Goal: Task Accomplishment & Management: Use online tool/utility

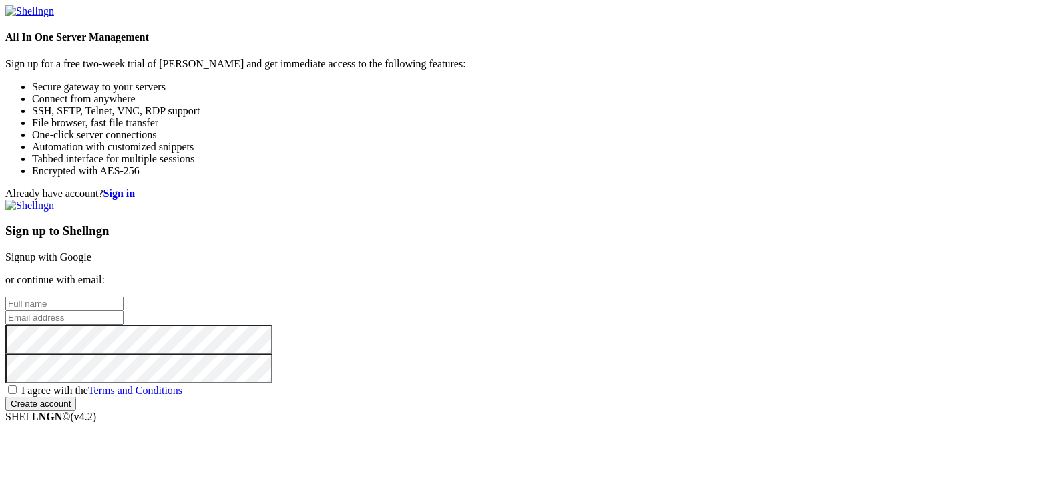
click at [91, 251] on link "Signup with Google" at bounding box center [48, 256] width 86 height 11
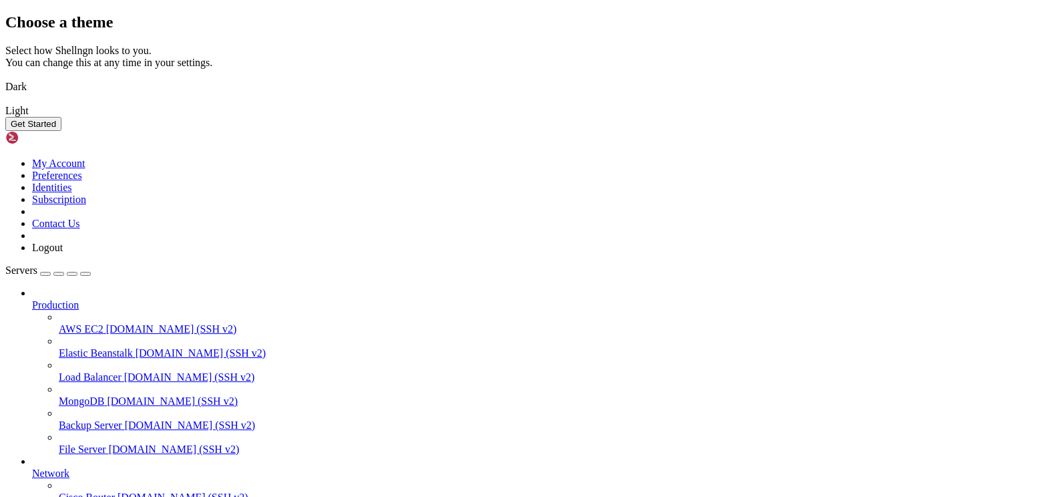
click at [61, 131] on button "Get Started" at bounding box center [33, 124] width 56 height 14
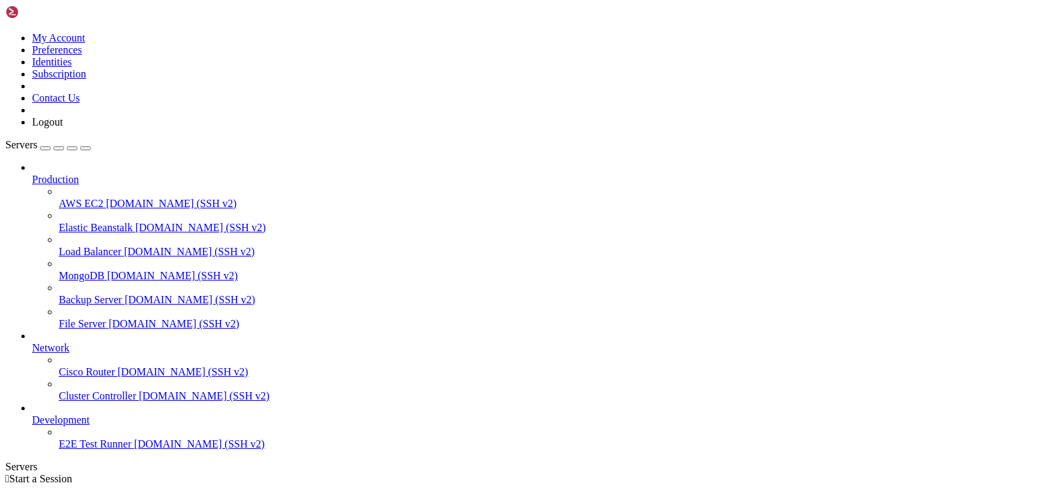
click at [5, 32] on icon at bounding box center [5, 32] width 0 height 0
click at [85, 37] on link "My Account" at bounding box center [58, 37] width 53 height 11
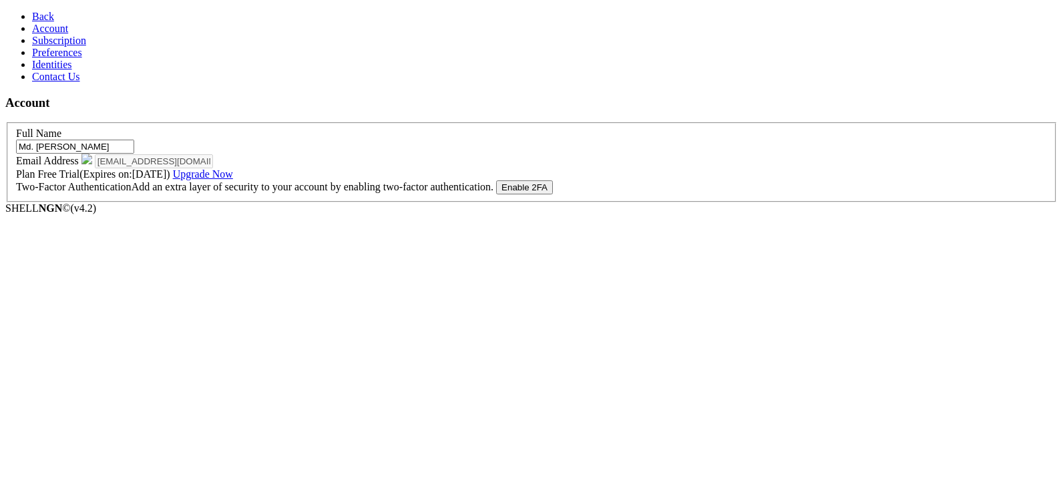
click at [41, 11] on span "Back" at bounding box center [43, 16] width 22 height 11
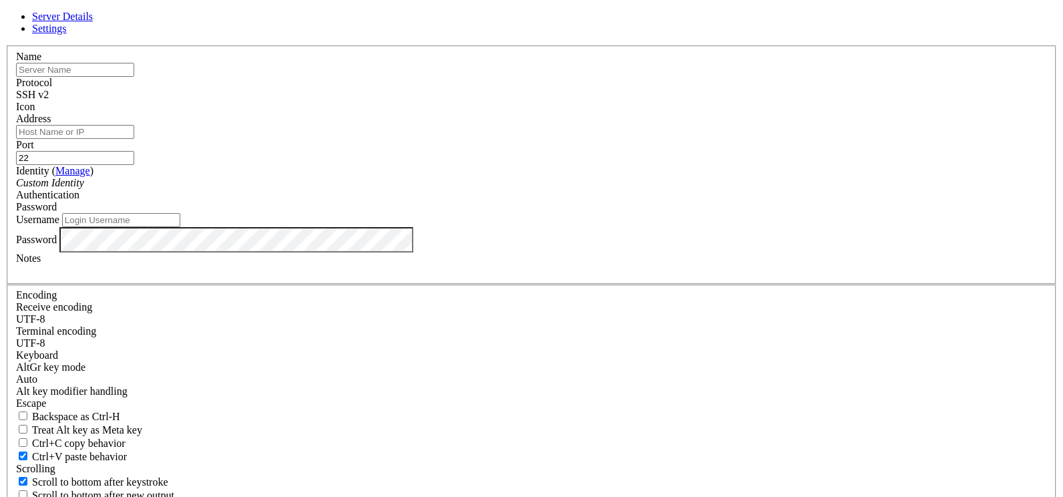
click at [41, 62] on label "Name" at bounding box center [28, 56] width 25 height 11
click at [134, 77] on input "text" at bounding box center [75, 70] width 118 height 14
type input "Ubuntu"
click at [134, 139] on input "Address" at bounding box center [75, 132] width 118 height 14
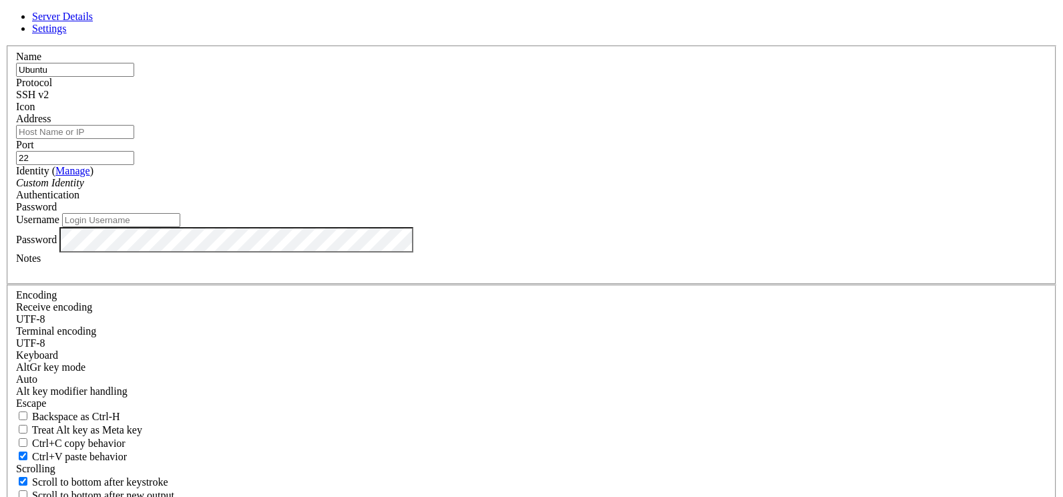
paste input "[TECHNICAL_ID]"
type input "[TECHNICAL_ID]"
click at [439, 189] on div "Custom Identity" at bounding box center [531, 183] width 1031 height 12
click at [180, 227] on input "Username" at bounding box center [121, 220] width 118 height 14
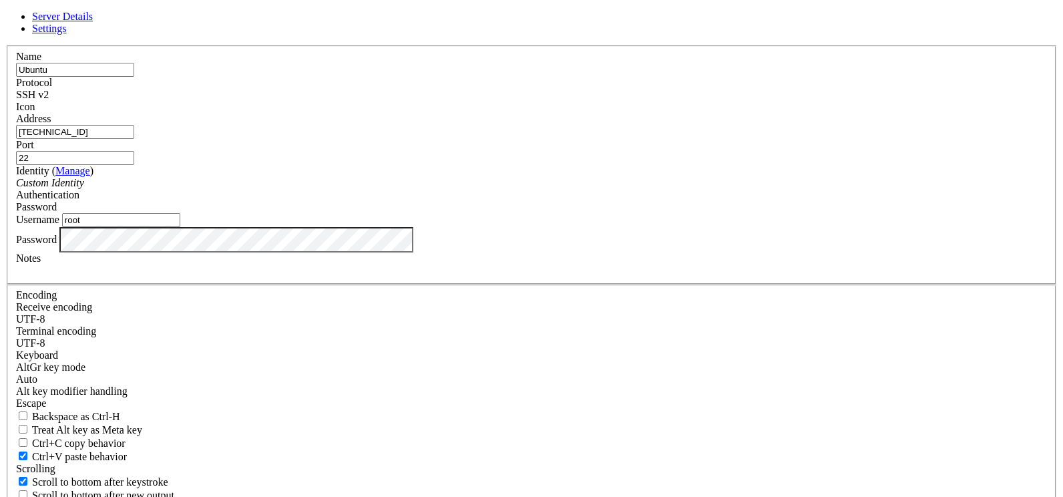
type input "root"
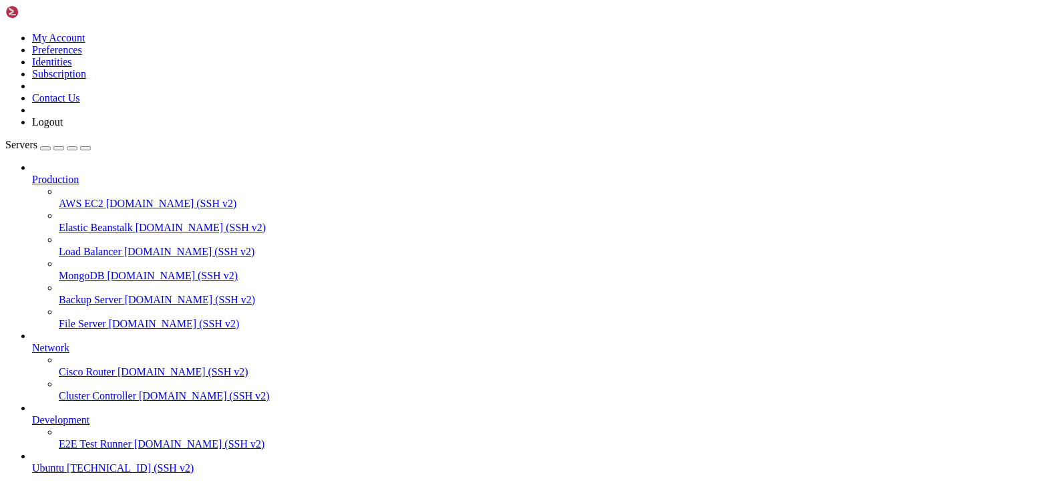
scroll to position [42, 0]
click at [64, 462] on span "Ubuntu" at bounding box center [48, 467] width 32 height 11
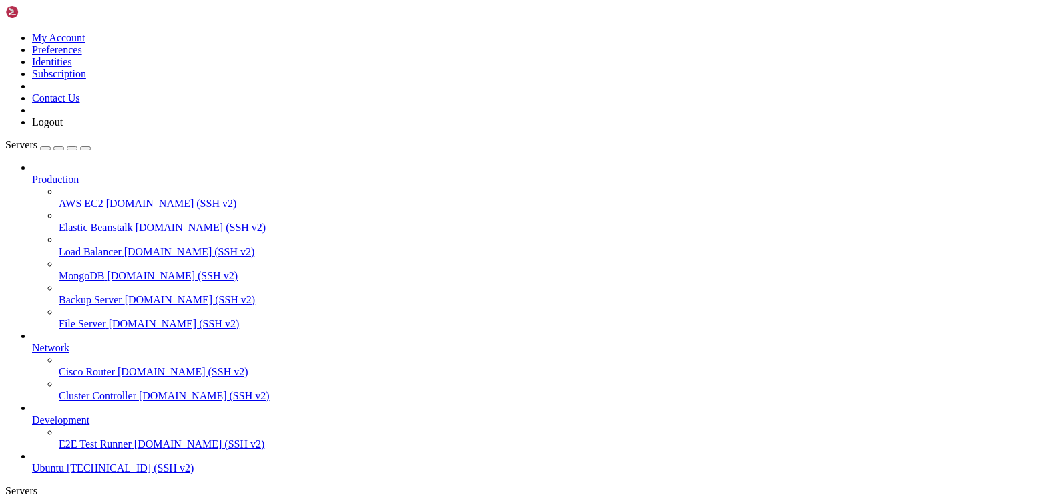
scroll to position [11, 0]
drag, startPoint x: 166, startPoint y: 357, endPoint x: 48, endPoint y: 254, distance: 156.7
click at [5, 308] on div "My Account Preferences Identities Subscription Contact Us Logout Servers Produc…" at bounding box center [531, 380] width 1052 height 751
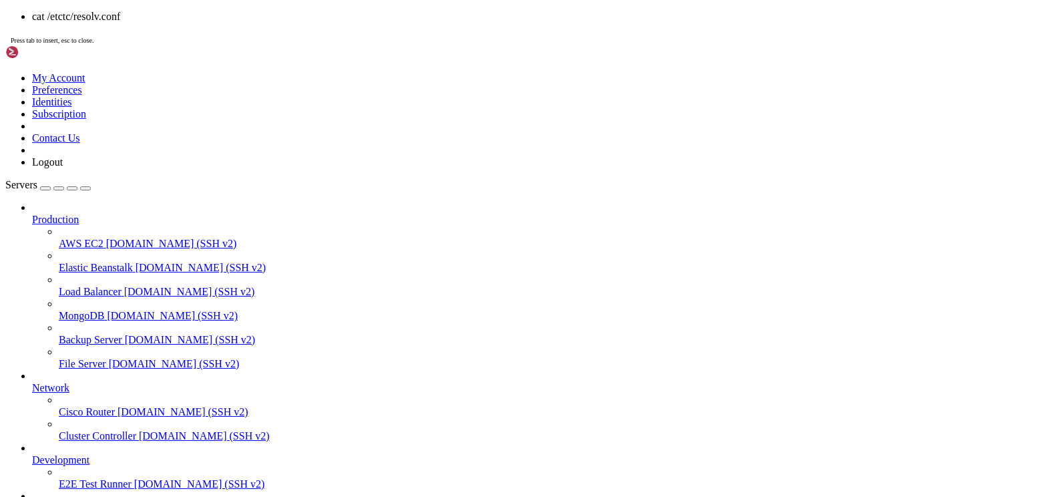
click at [296, 45] on div "cat /etctc/resolv.conf Press tab to insert, esc to close." at bounding box center [531, 28] width 1052 height 35
click at [93, 44] on span "Press tab to insert, esc to close." at bounding box center [52, 40] width 83 height 7
drag, startPoint x: 289, startPoint y: 1203, endPoint x: 389, endPoint y: 1096, distance: 146.5
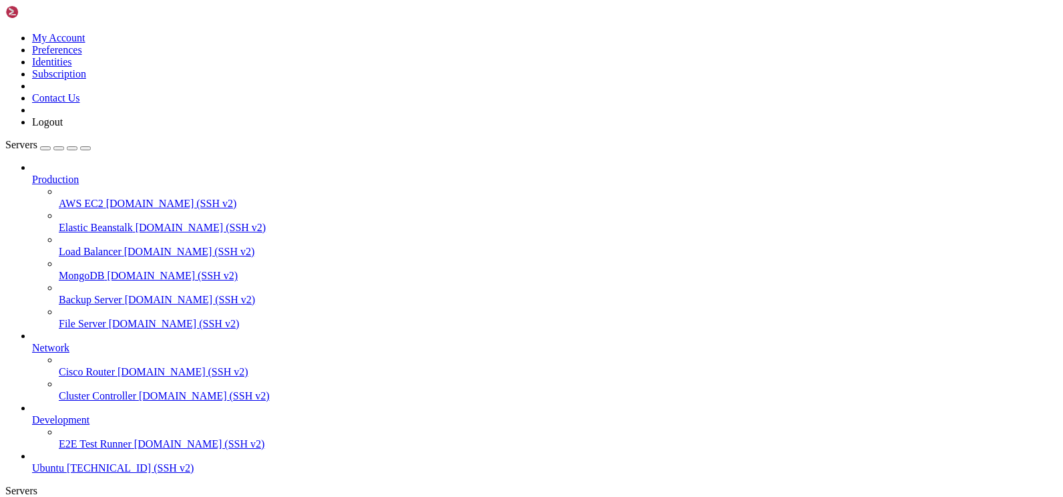
scroll to position [42, 0]
click at [97, 462] on link "Ubuntu [TECHNICAL_ID] (SSH v2)" at bounding box center [545, 468] width 1026 height 12
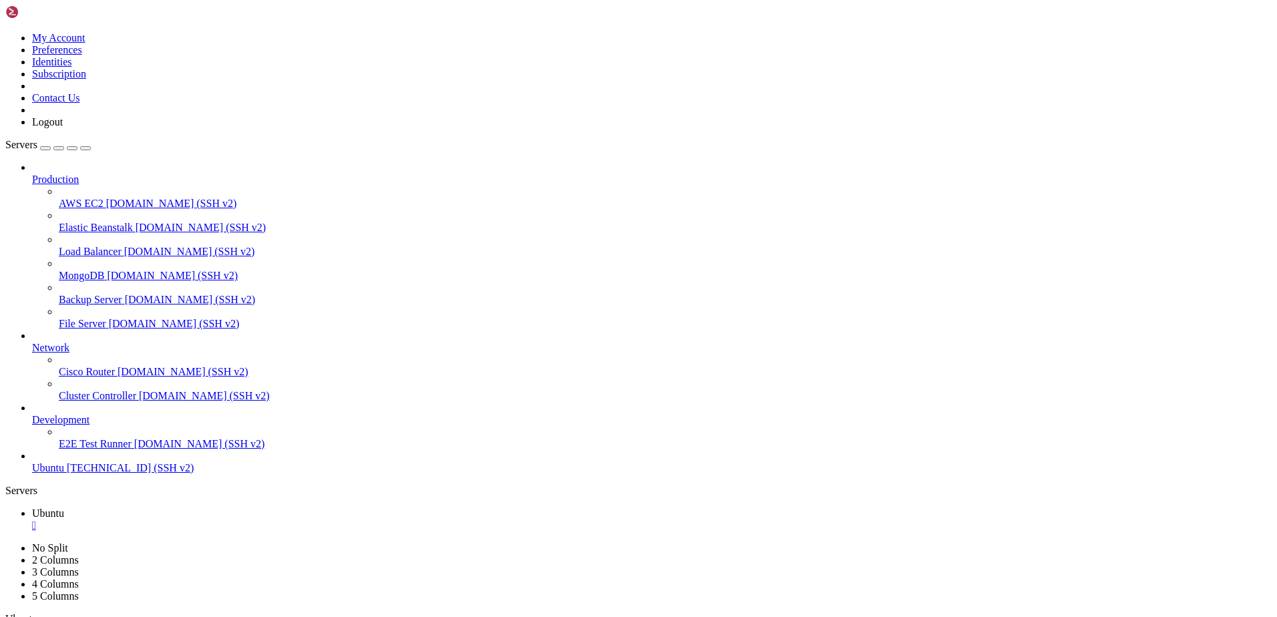
drag, startPoint x: 31, startPoint y: 769, endPoint x: 124, endPoint y: 770, distance: 92.2
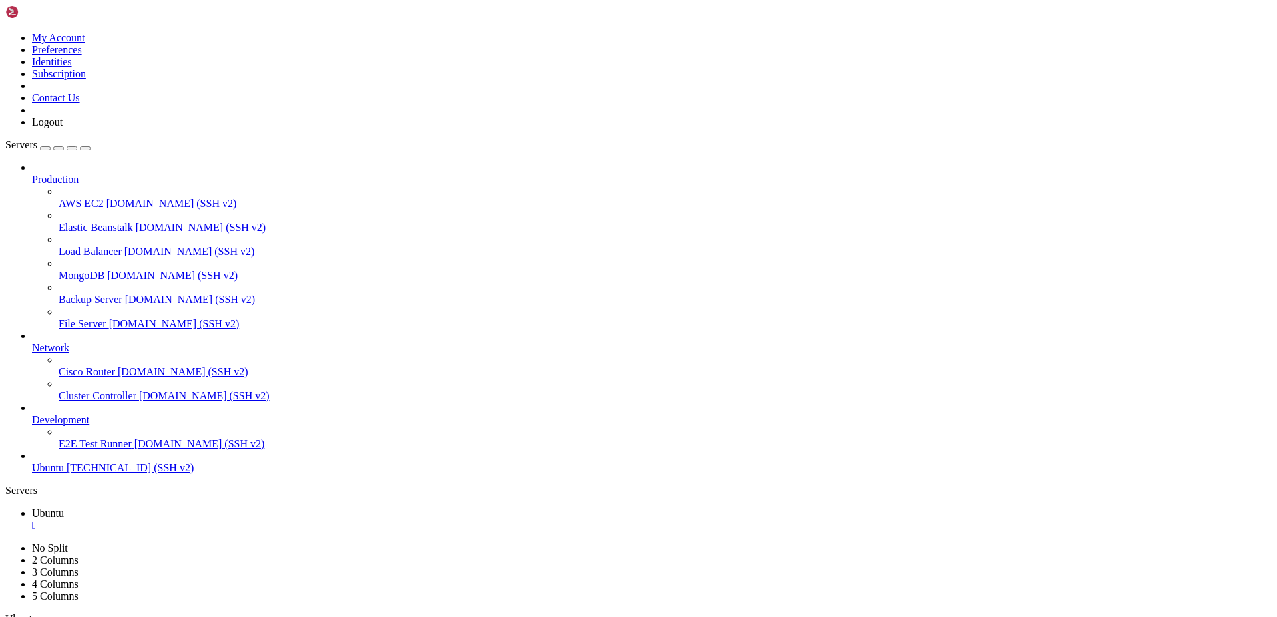
drag, startPoint x: 7, startPoint y: 831, endPoint x: 138, endPoint y: 839, distance: 131.8
drag, startPoint x: 67, startPoint y: 876, endPoint x: 158, endPoint y: 877, distance: 91.5
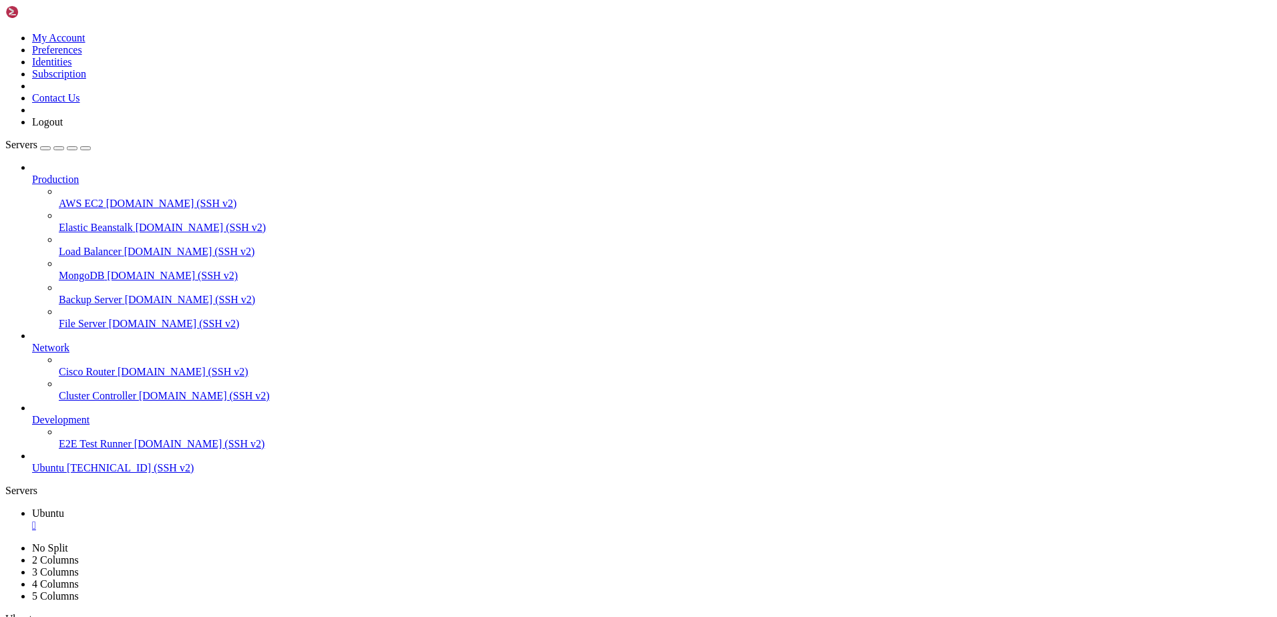
scroll to position [13, 1]
drag, startPoint x: 280, startPoint y: 1248, endPoint x: 12, endPoint y: 804, distance: 518.6
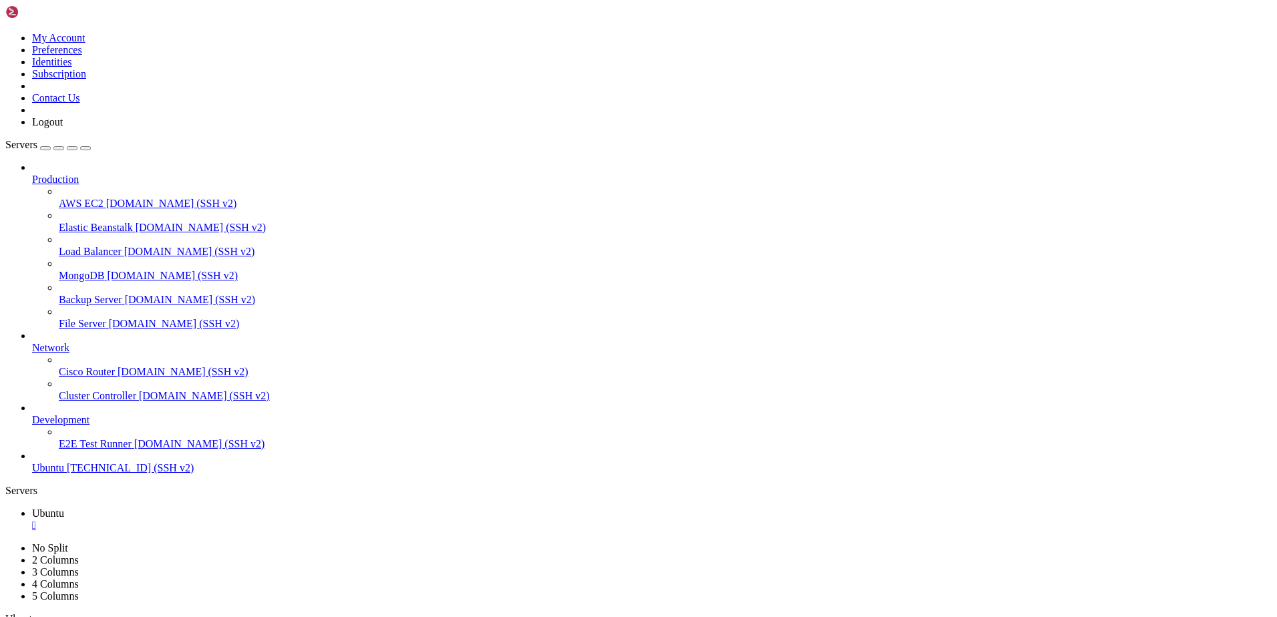
copy div "174.138.31.8root@ubuntu-scurl -s https://ipinfo.io/ip ipinfo.io/ip 174.138.31.8…"
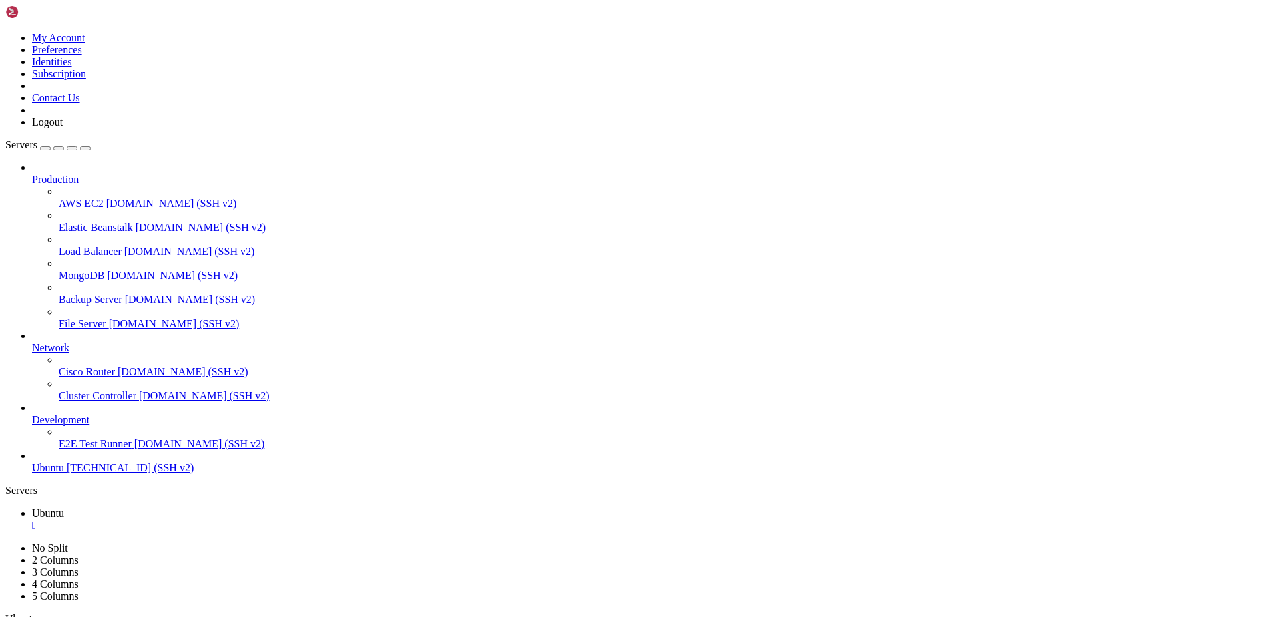
scroll to position [13, 1]
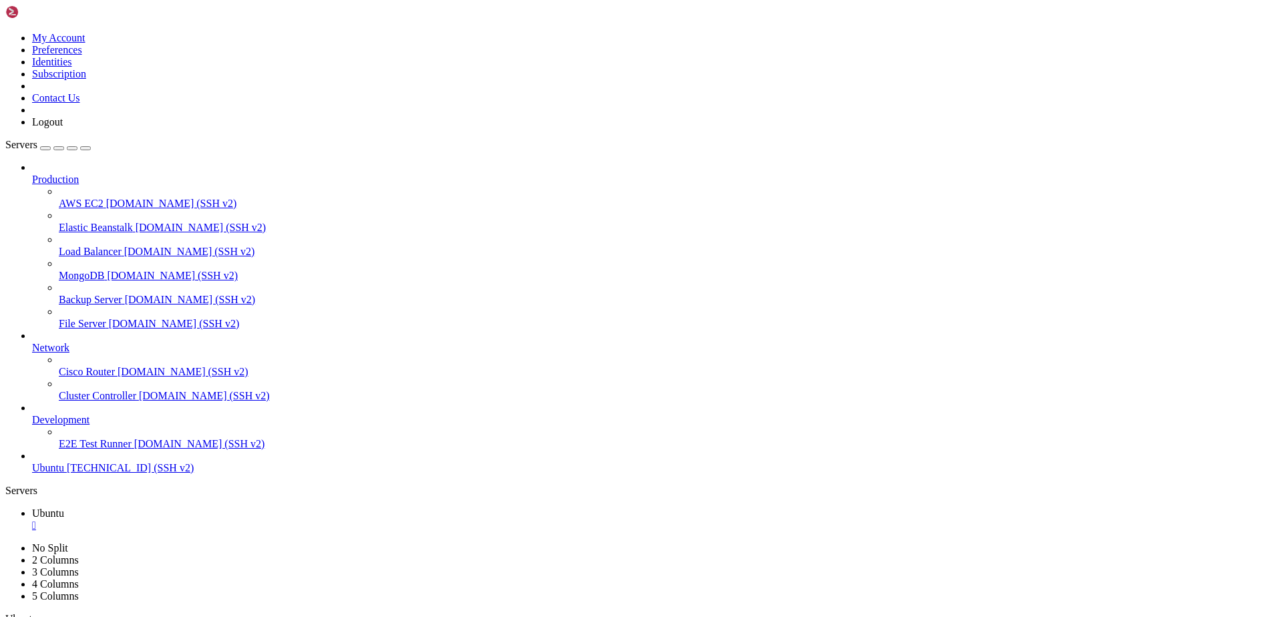
scroll to position [3610, 0]
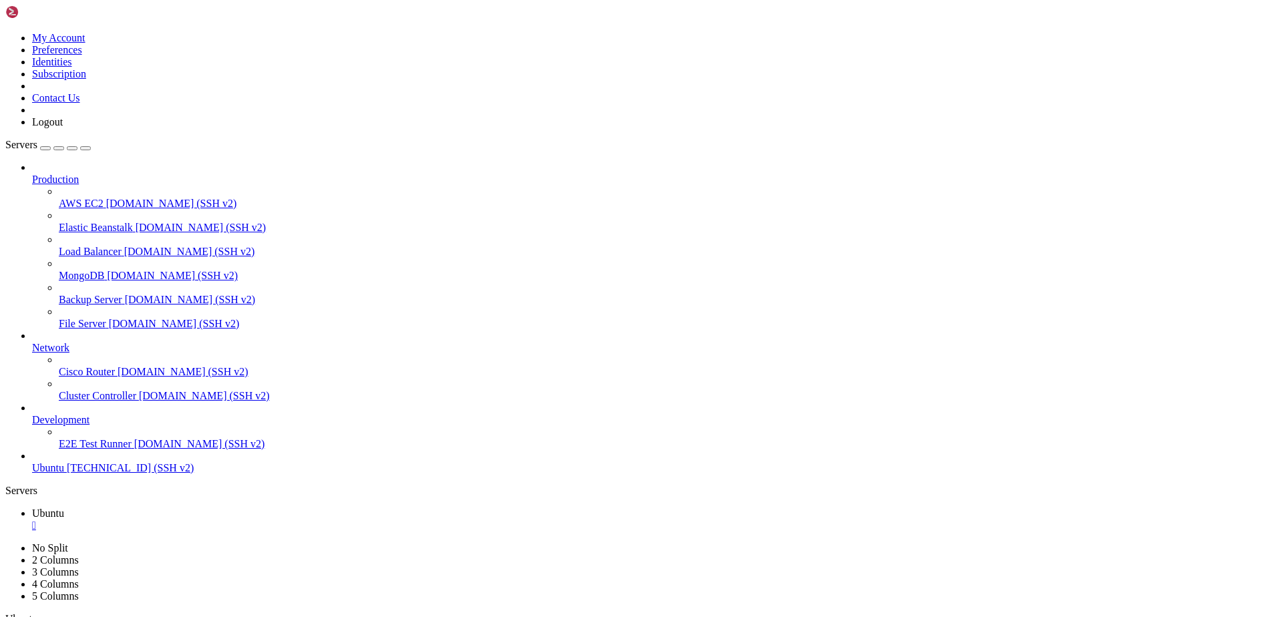
click at [5, 32] on icon at bounding box center [5, 32] width 0 height 0
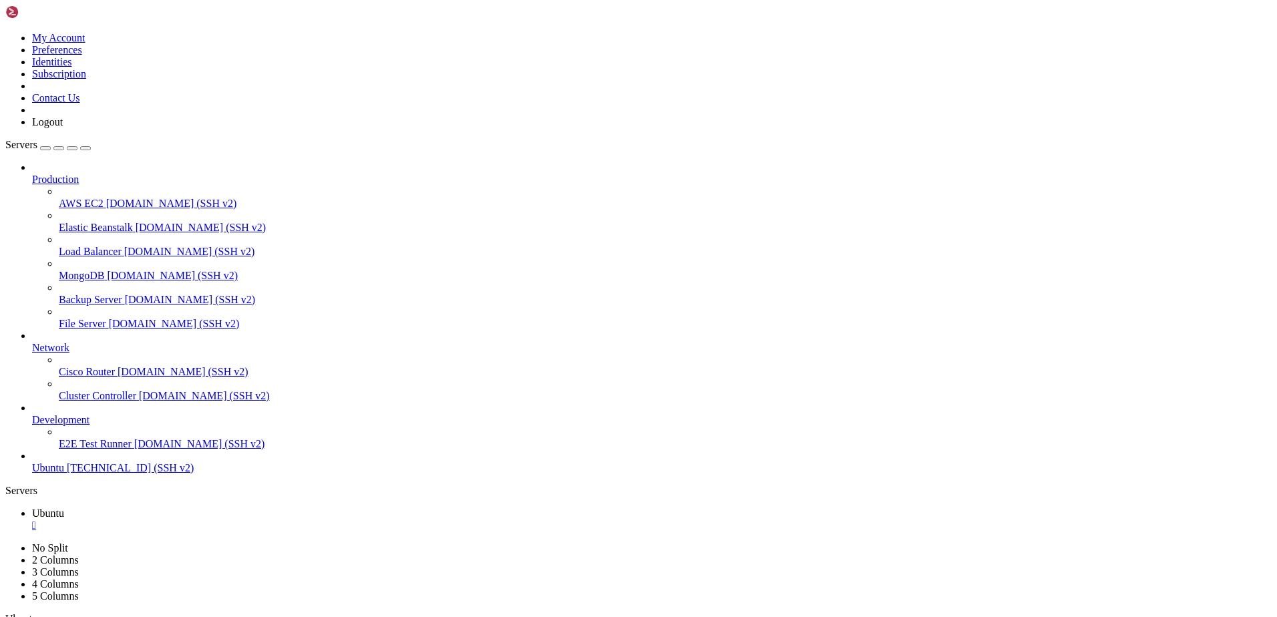
click at [82, 55] on link "Preferences" at bounding box center [57, 49] width 50 height 11
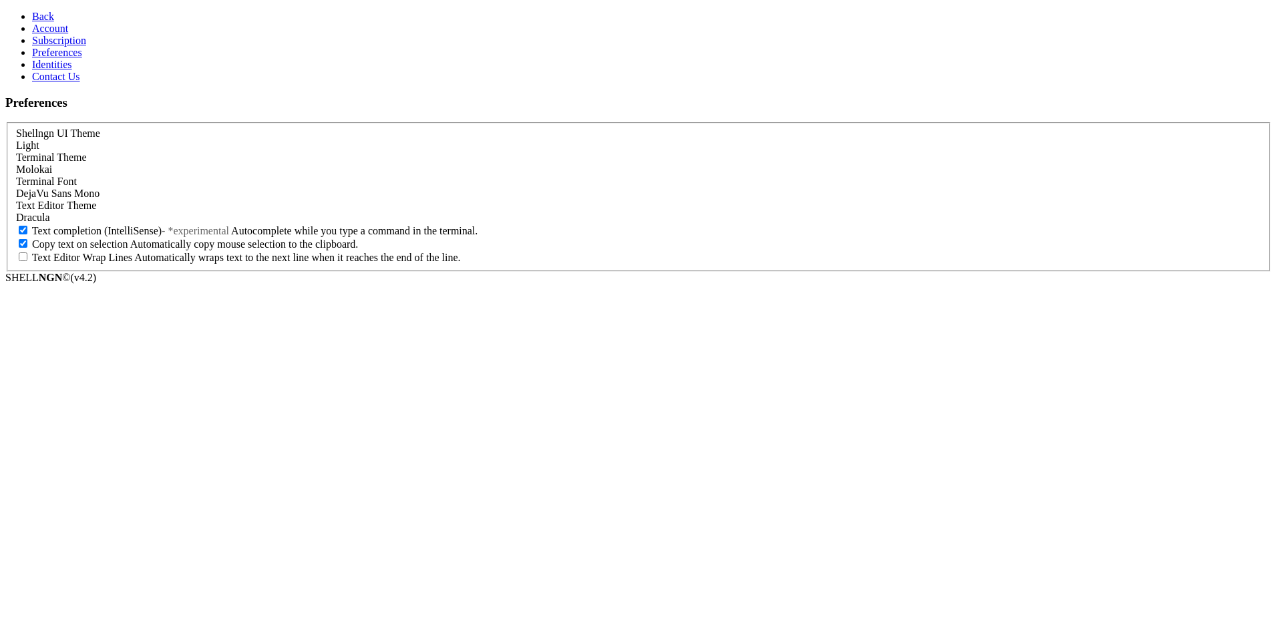
click at [231, 164] on div "Molokai" at bounding box center [638, 170] width 1245 height 12
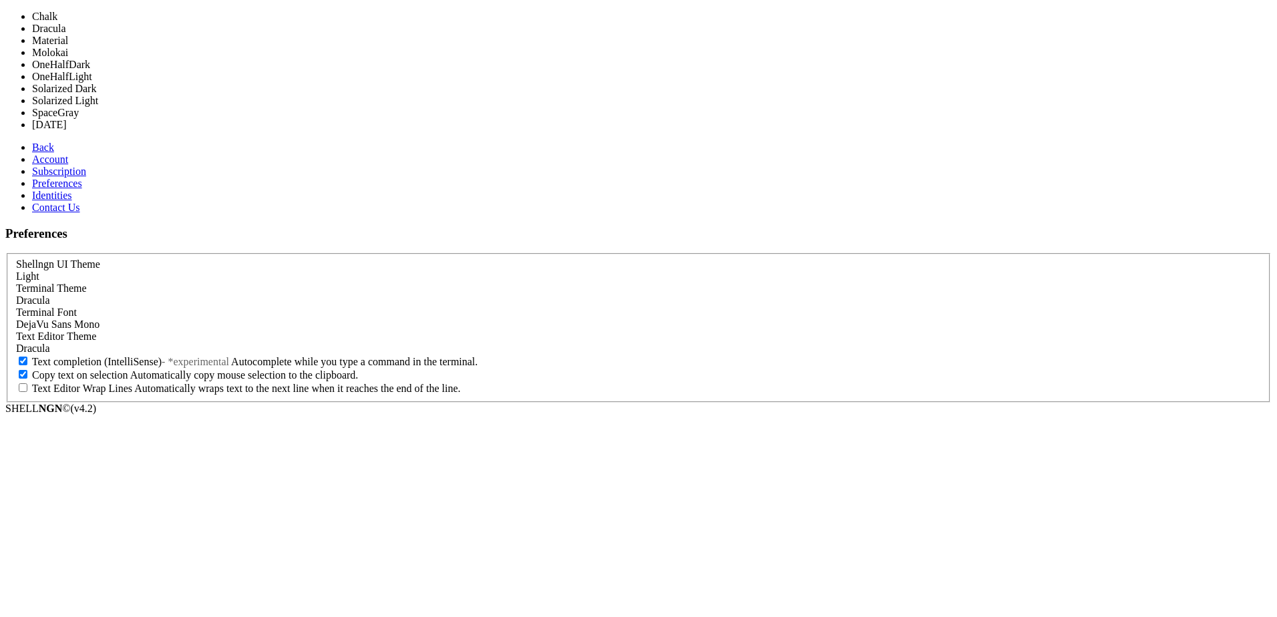
click at [208, 294] on div "Dracula" at bounding box center [638, 300] width 1245 height 12
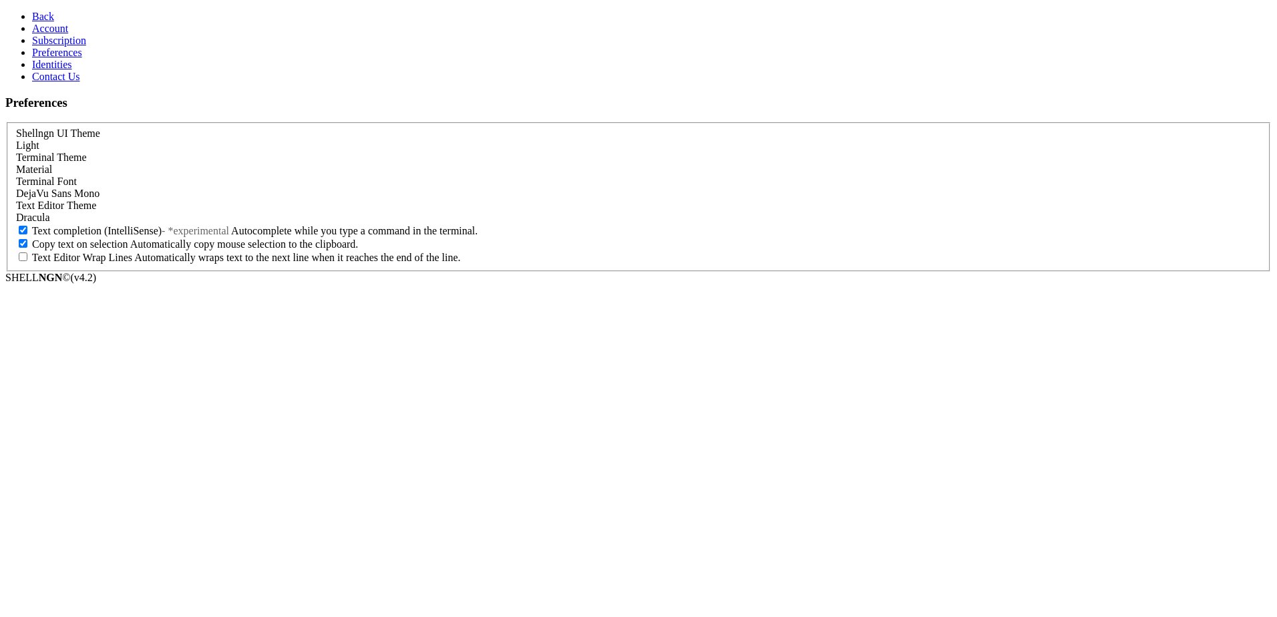
click at [50, 223] on span "Dracula" at bounding box center [33, 217] width 34 height 11
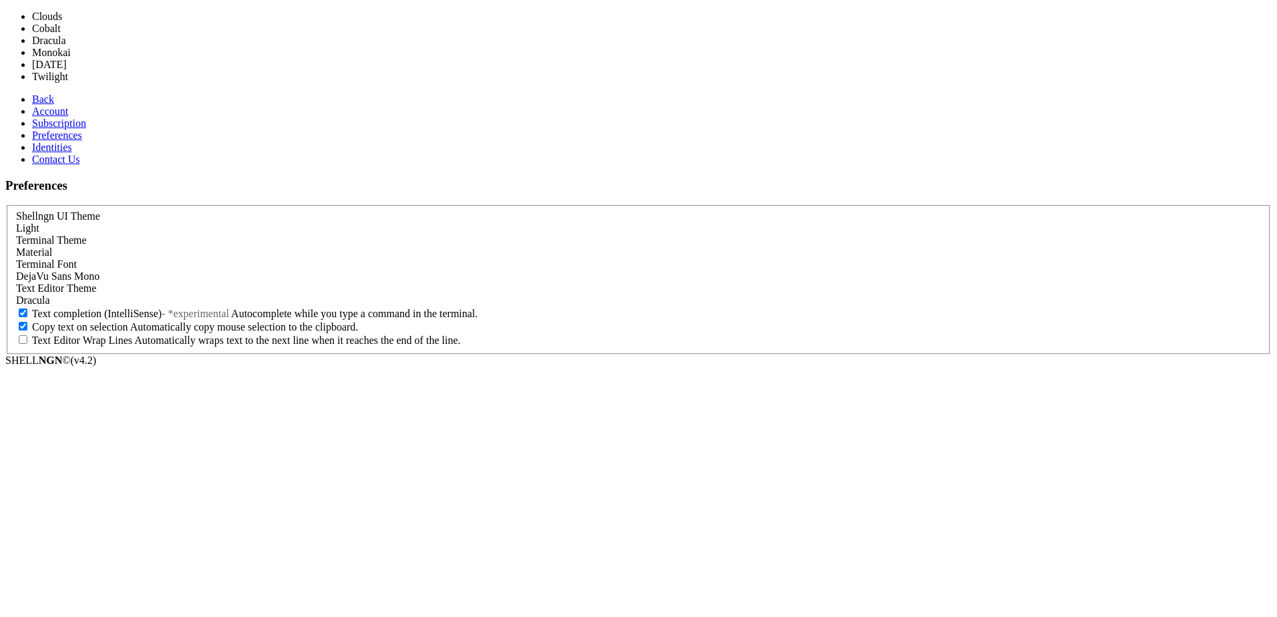
click at [50, 294] on span "Dracula" at bounding box center [33, 299] width 34 height 11
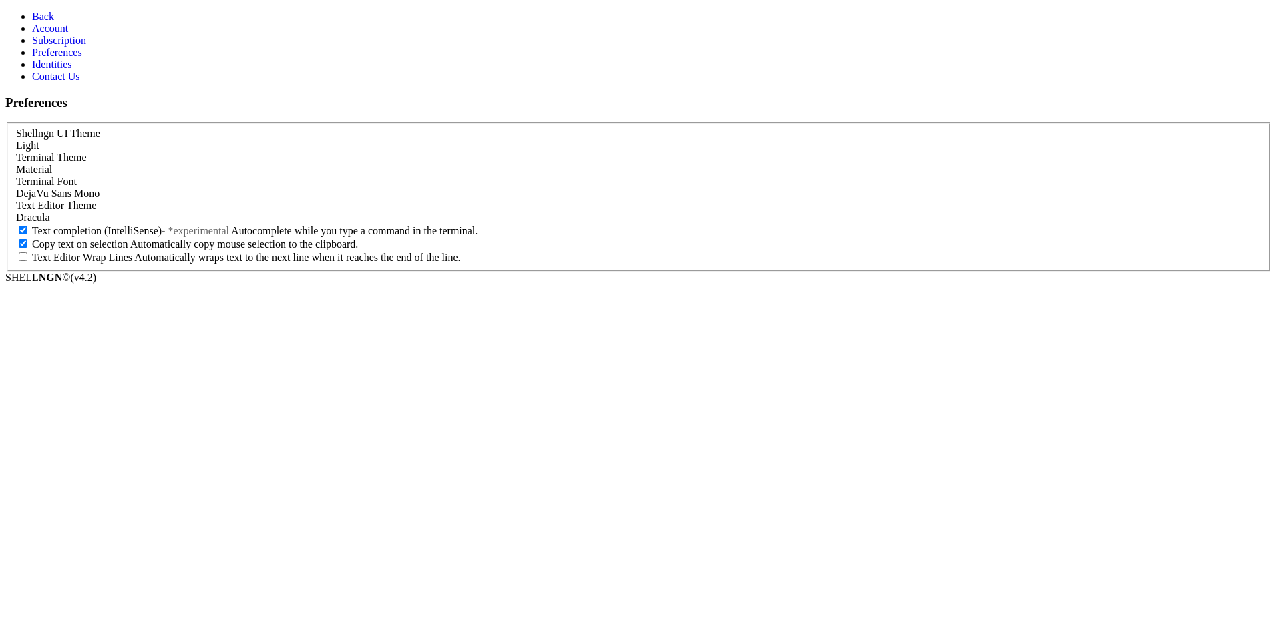
click at [32, 19] on link "Back" at bounding box center [43, 16] width 22 height 11
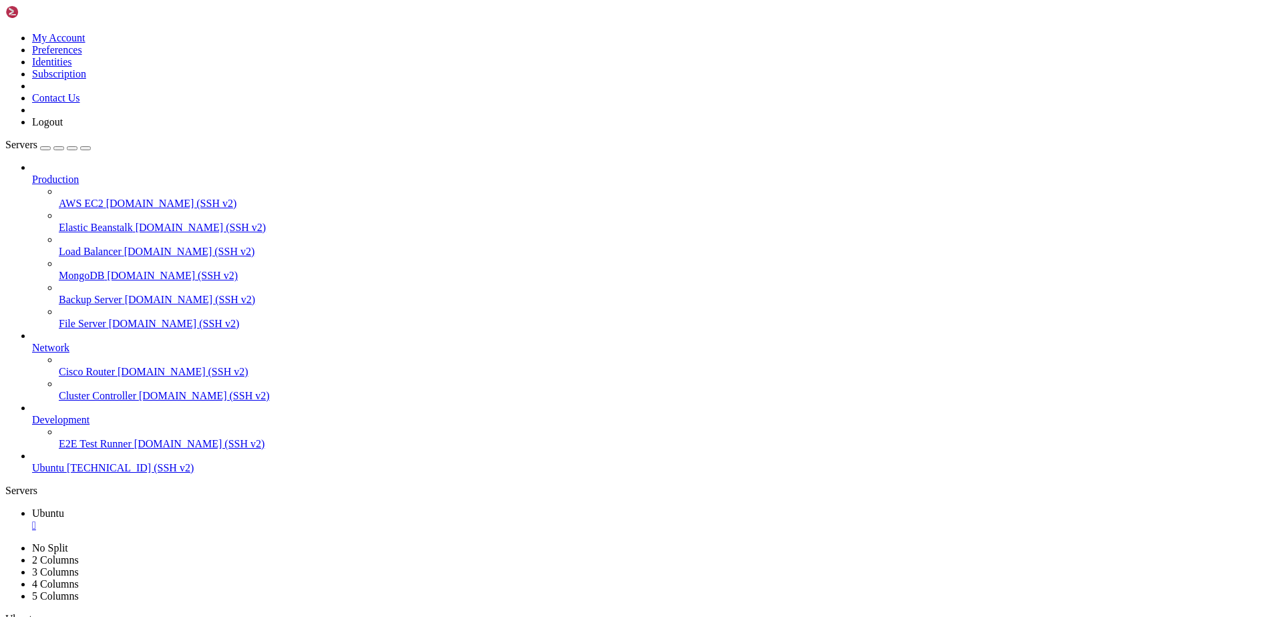
scroll to position [3746, 0]
drag, startPoint x: 166, startPoint y: 281, endPoint x: -105, endPoint y: 315, distance: 273.3
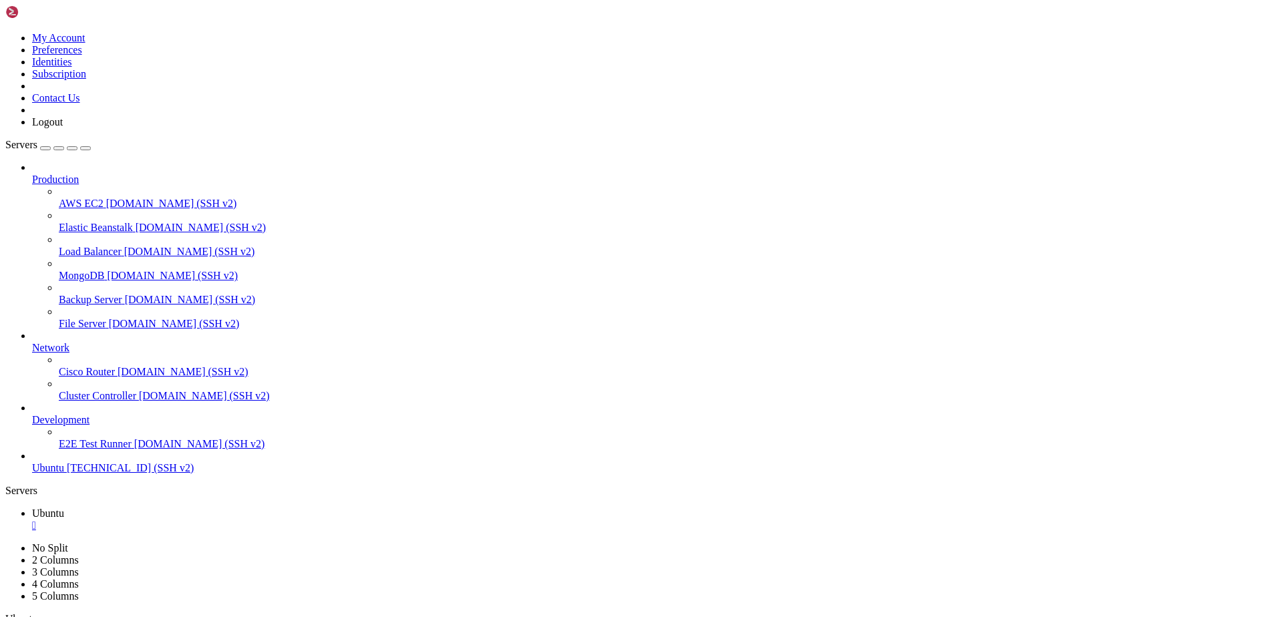
click at [0, 315] on html "Loading... My Account Preferences Identities Subscription Contact Us Logout Ser…" at bounding box center [638, 393] width 1277 height 786
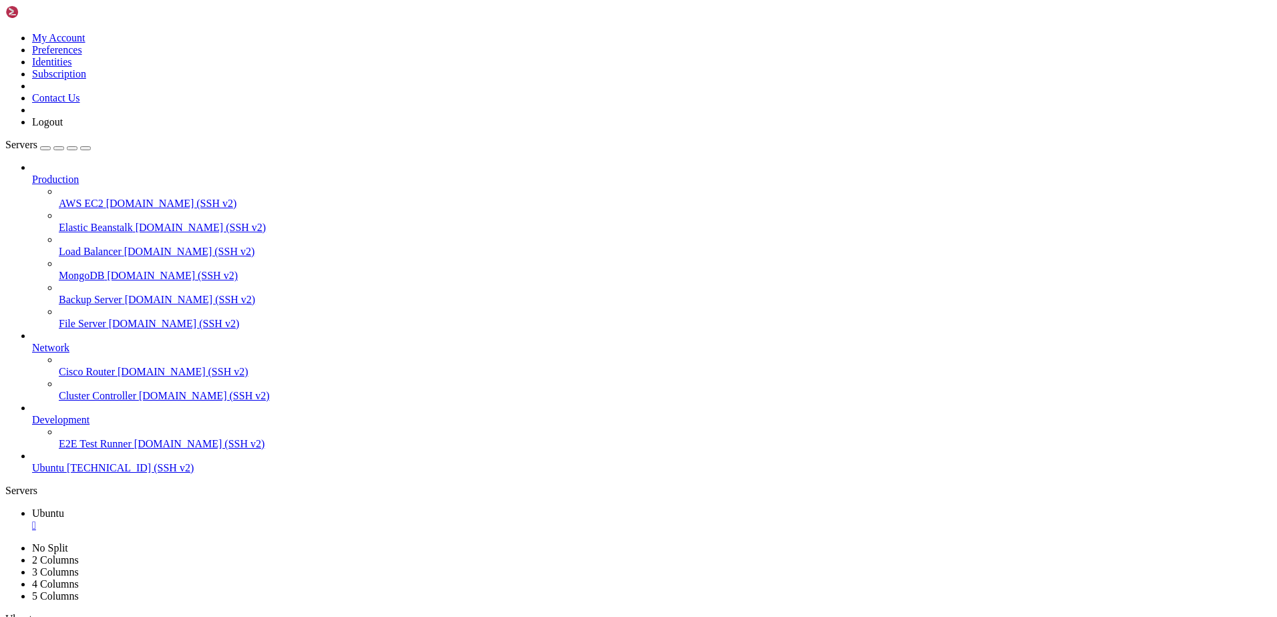
scroll to position [6, 1]
drag, startPoint x: 1059, startPoint y: 1265, endPoint x: 17, endPoint y: 1241, distance: 1042.7
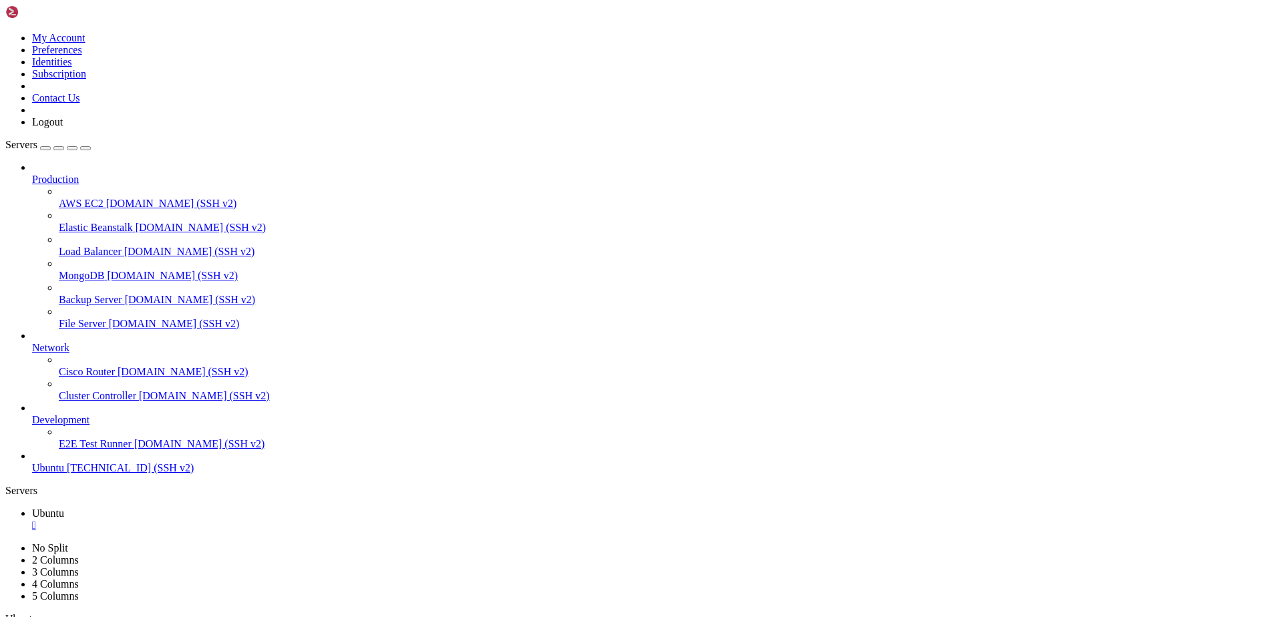
click html "Page up Last login: Sun Aug 17 11:58:36 2025 from 54.164.50.41 root@ubuntu-s-Is…"
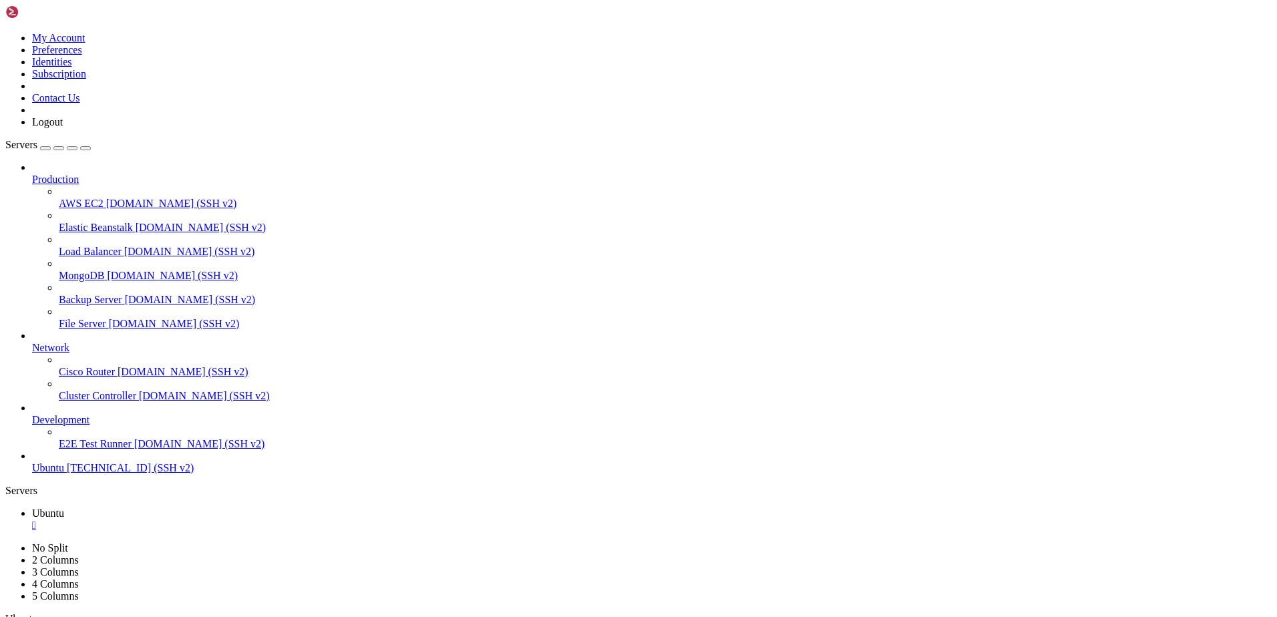
scroll to position [4552, 0]
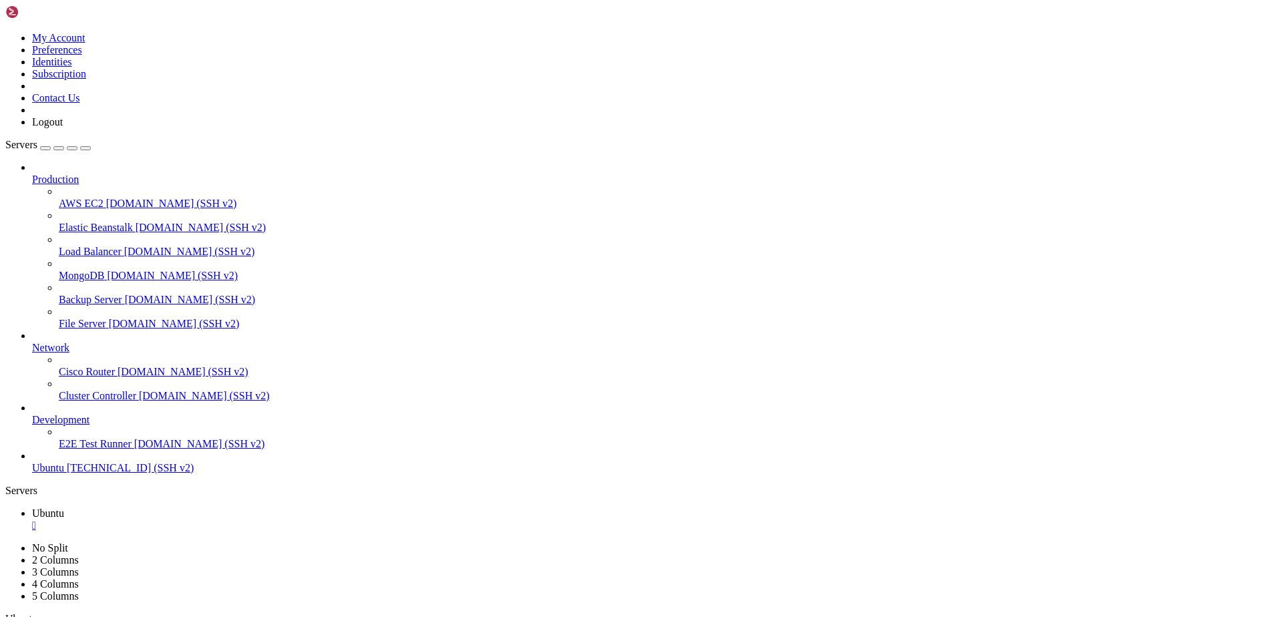
drag, startPoint x: 409, startPoint y: 1089, endPoint x: 5, endPoint y: 895, distance: 448.0
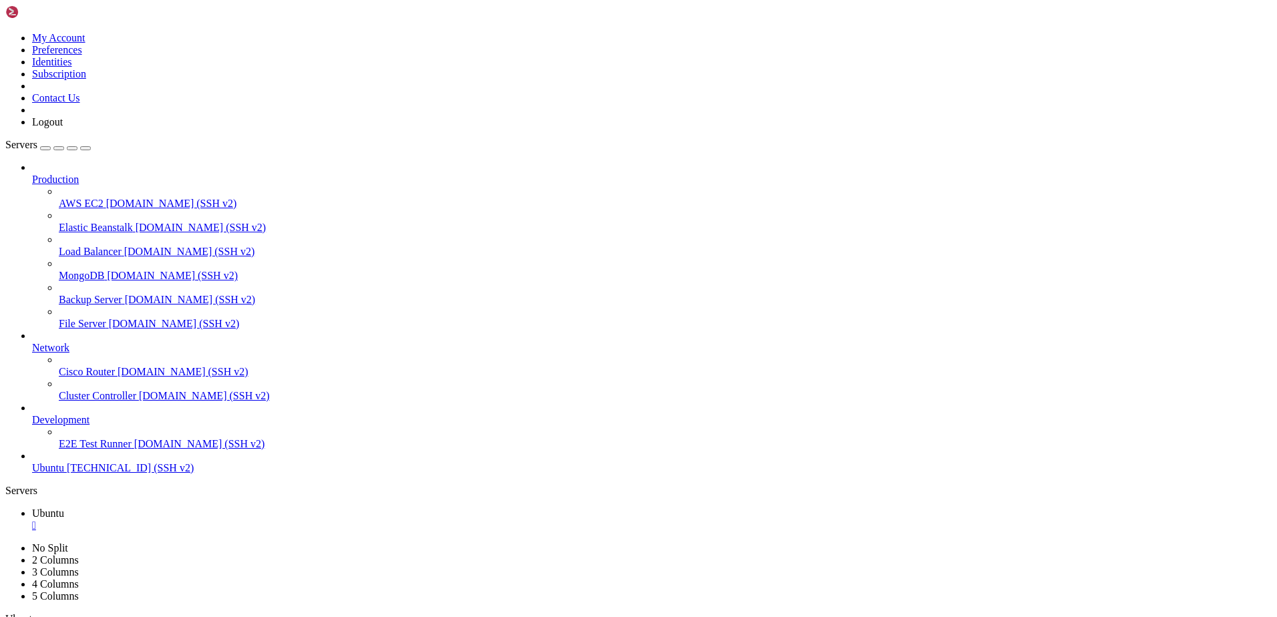
drag, startPoint x: 437, startPoint y: 1098, endPoint x: 10, endPoint y: 897, distance: 472.3
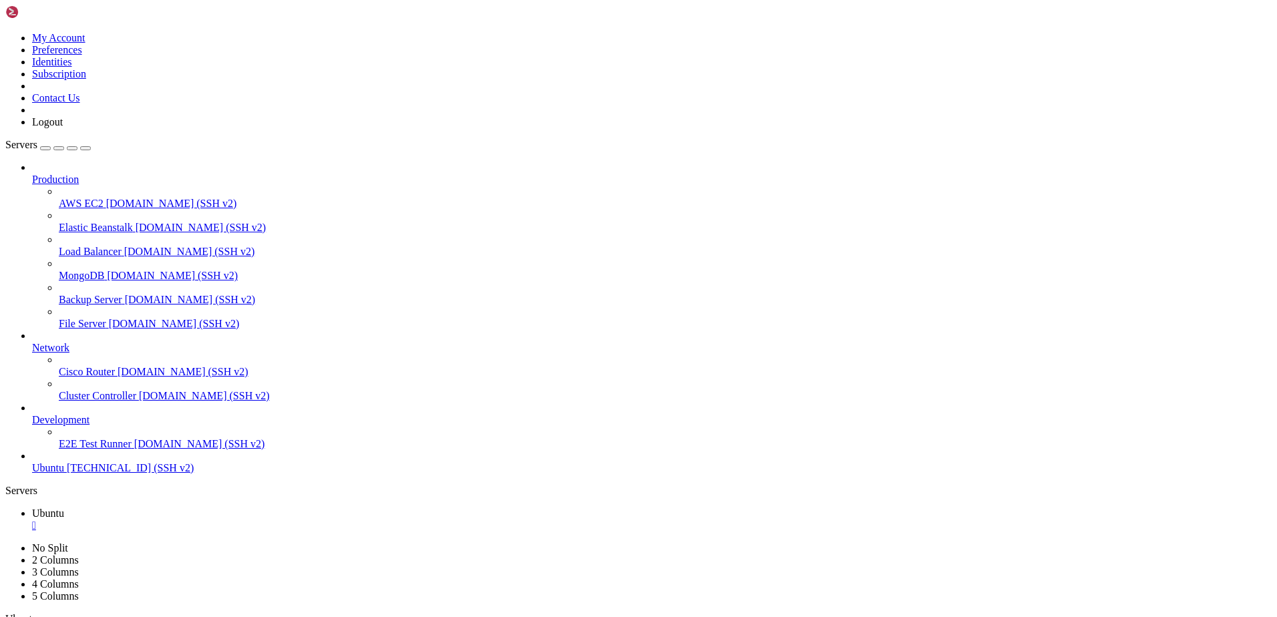
click at [106, 198] on span "[DOMAIN_NAME] (SSH v2)" at bounding box center [171, 203] width 131 height 11
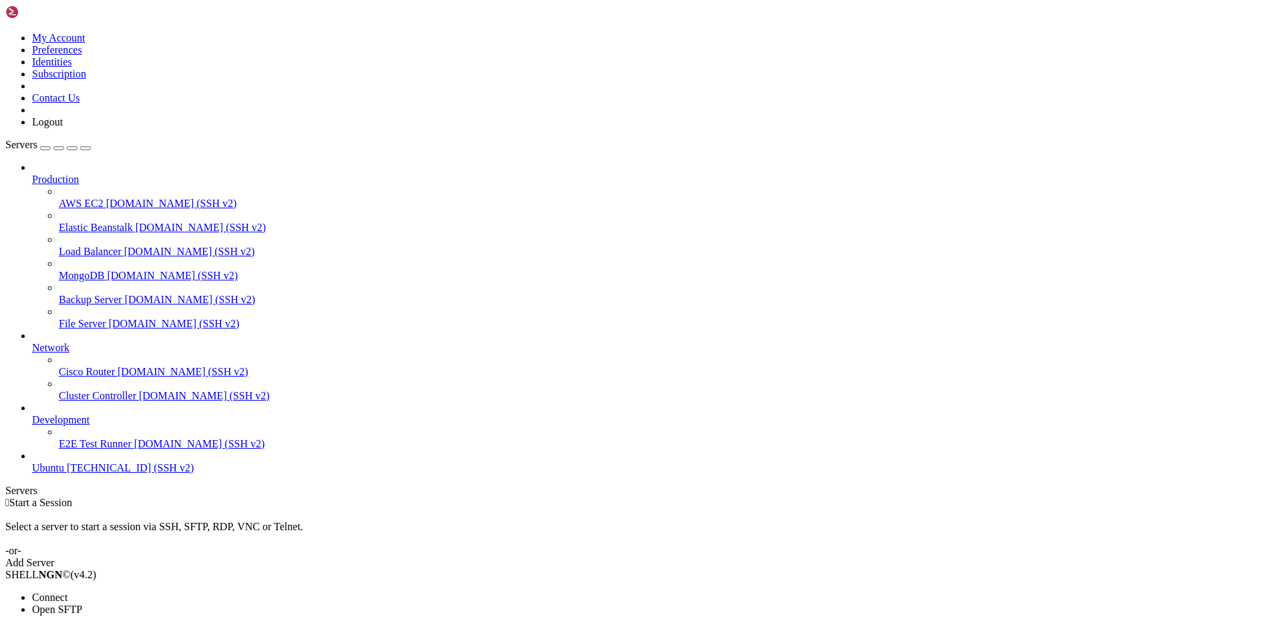
click at [90, 592] on li "Connect" at bounding box center [93, 598] width 122 height 12
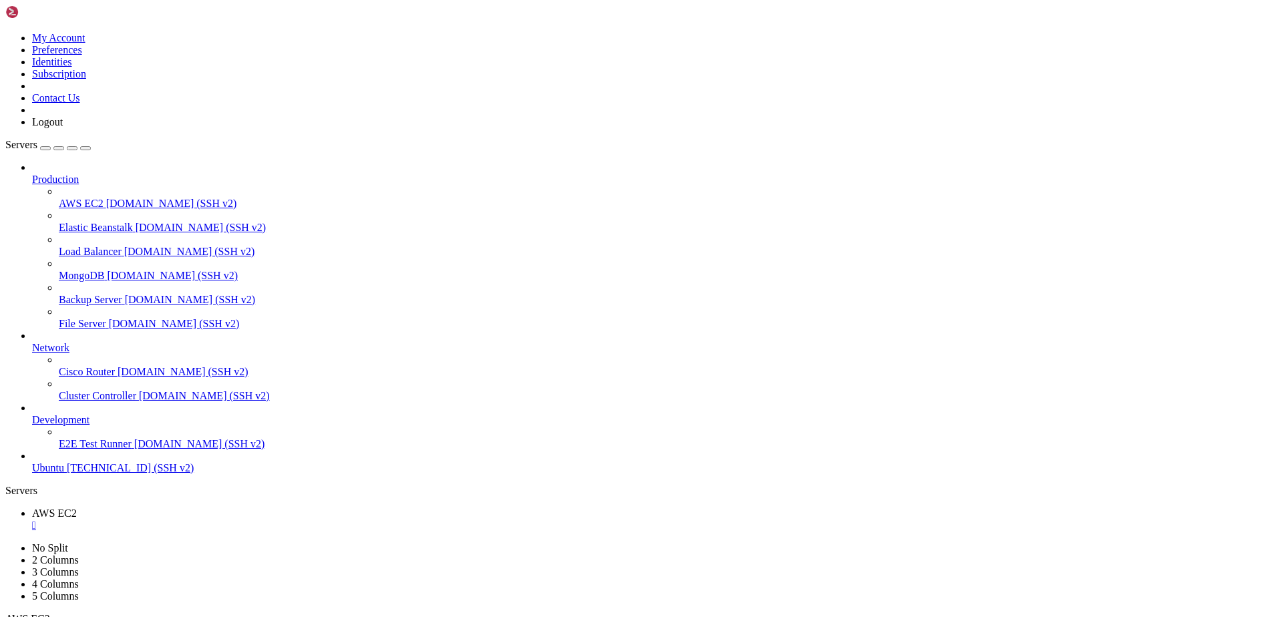
click at [134, 449] on span "[DOMAIN_NAME] (SSH v2)" at bounding box center [199, 443] width 131 height 11
click at [32, 414] on icon at bounding box center [32, 414] width 0 height 0
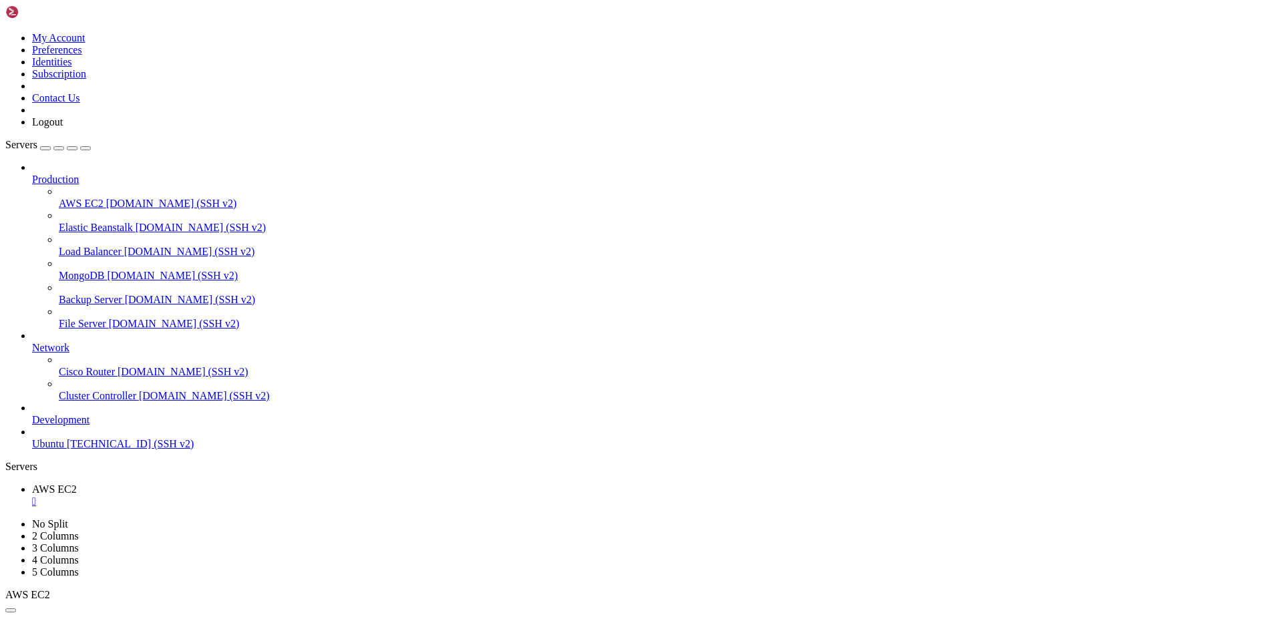
click at [64, 449] on span "Ubuntu" at bounding box center [48, 443] width 32 height 11
click at [73, 425] on span "Development" at bounding box center [60, 419] width 57 height 11
click at [32, 414] on icon at bounding box center [32, 414] width 0 height 0
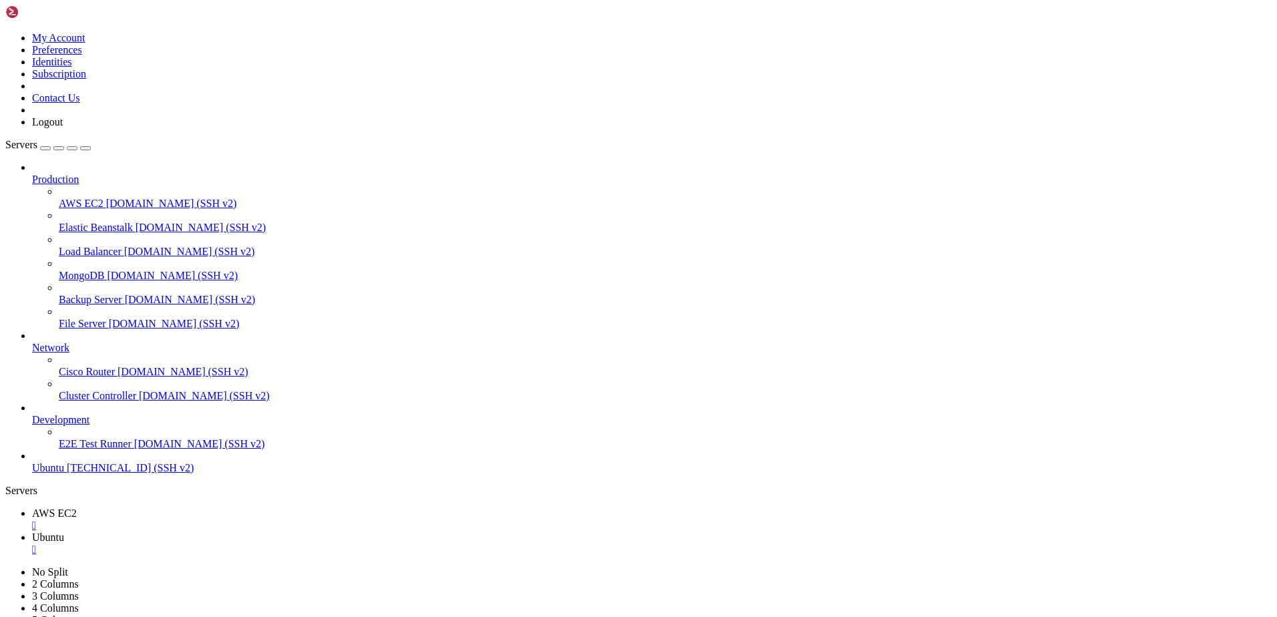
click at [116, 449] on span "E2E Test Runner" at bounding box center [95, 443] width 73 height 11
click at [54, 473] on span "Ubuntu" at bounding box center [48, 467] width 32 height 11
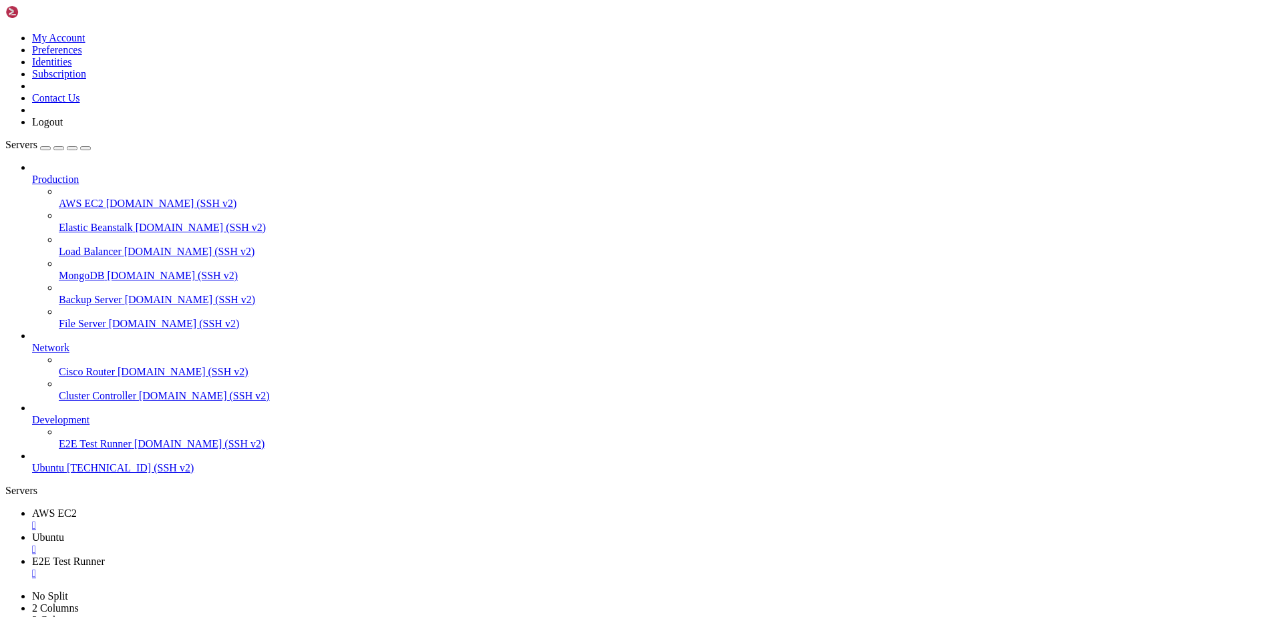
click at [67, 473] on span "[TECHNICAL_ID] (SSH v2)" at bounding box center [130, 467] width 127 height 11
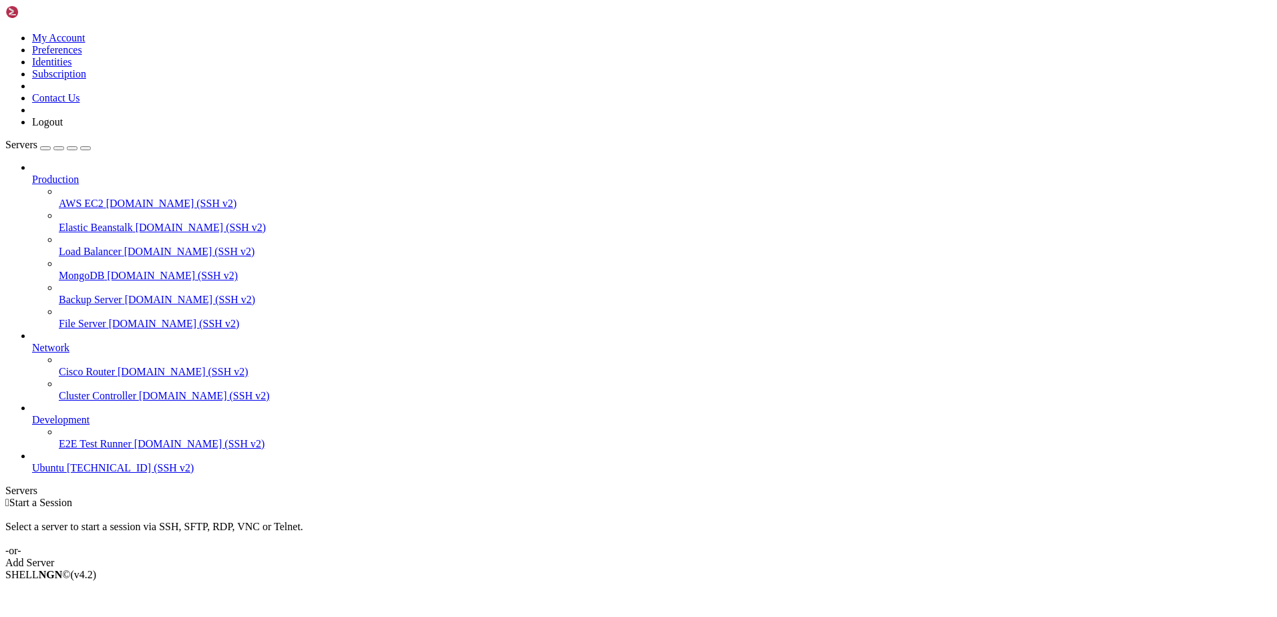
click at [5, 32] on link at bounding box center [5, 32] width 0 height 0
click at [85, 43] on link "My Account" at bounding box center [58, 37] width 53 height 11
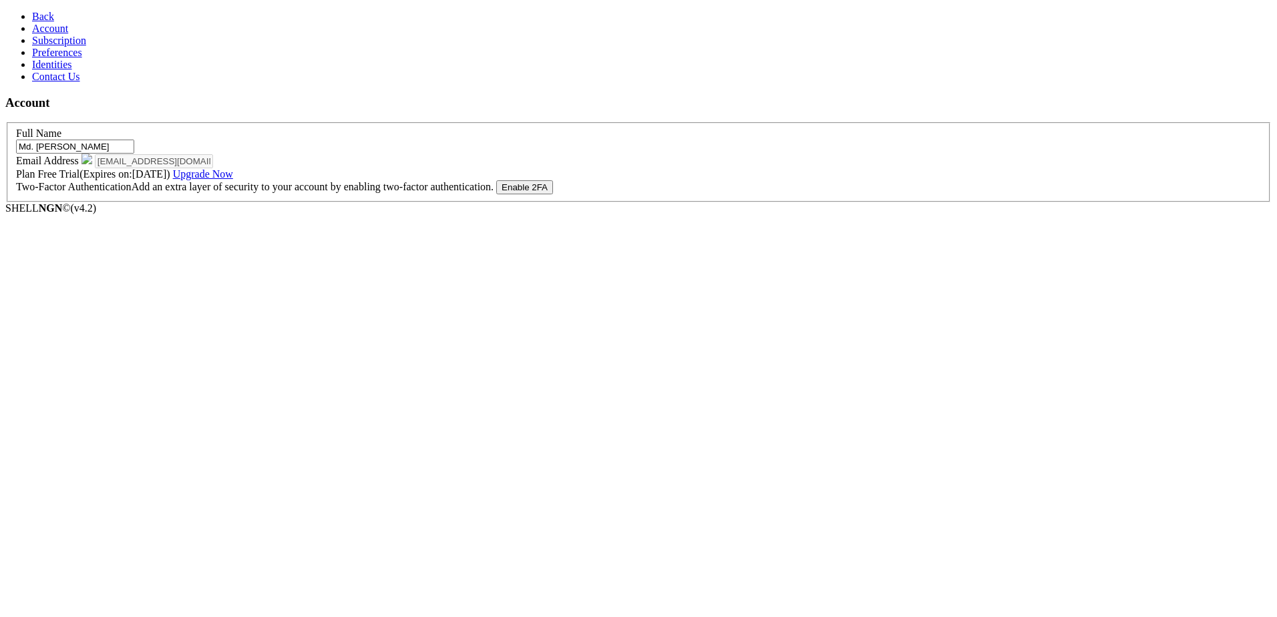
click at [68, 34] on link "Account" at bounding box center [50, 28] width 36 height 11
click at [82, 46] on link "Subscription" at bounding box center [59, 40] width 54 height 11
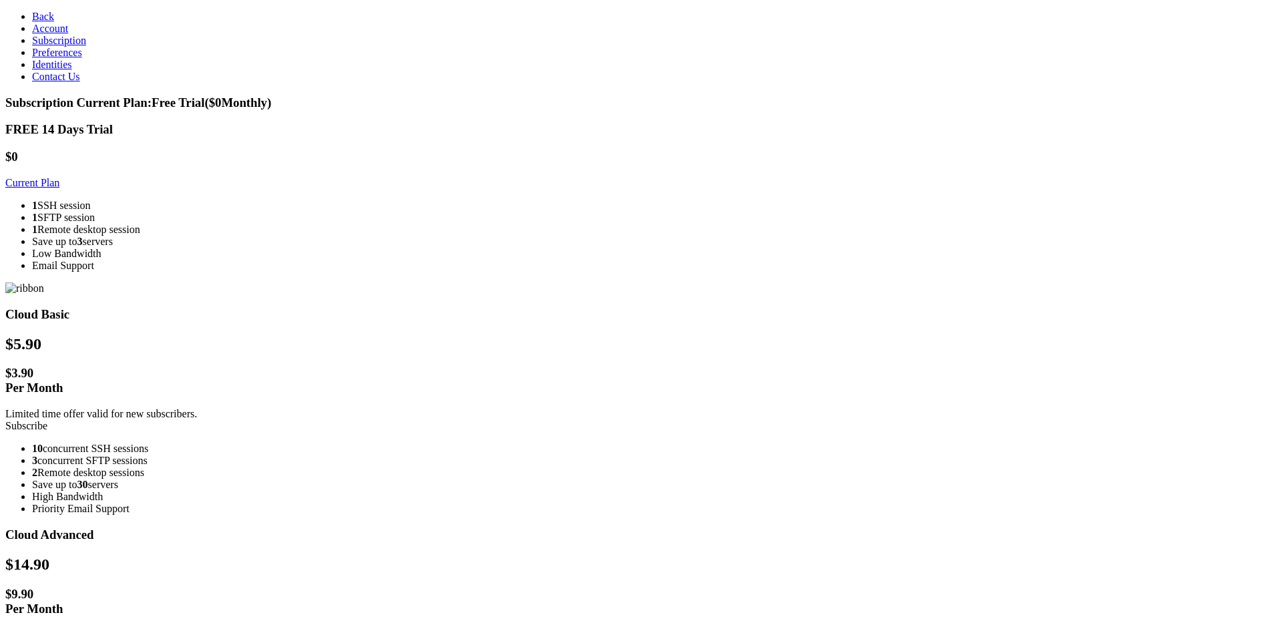
click at [49, 34] on span "Account" at bounding box center [50, 28] width 36 height 11
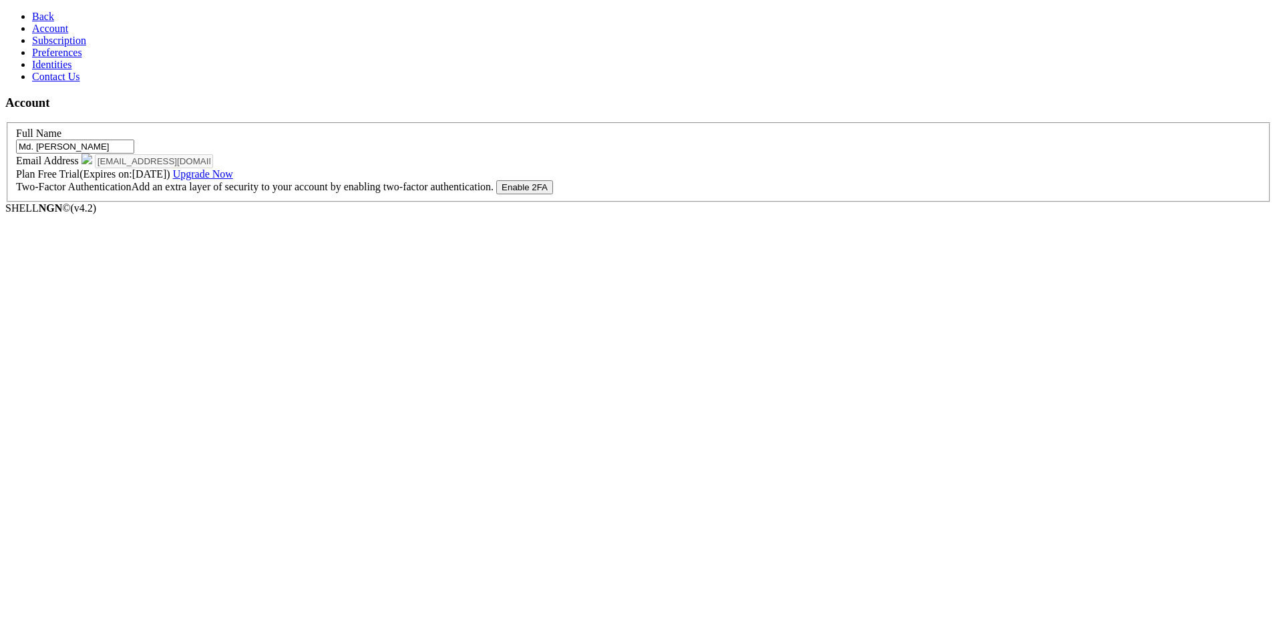
click at [48, 46] on span "Subscription" at bounding box center [59, 40] width 54 height 11
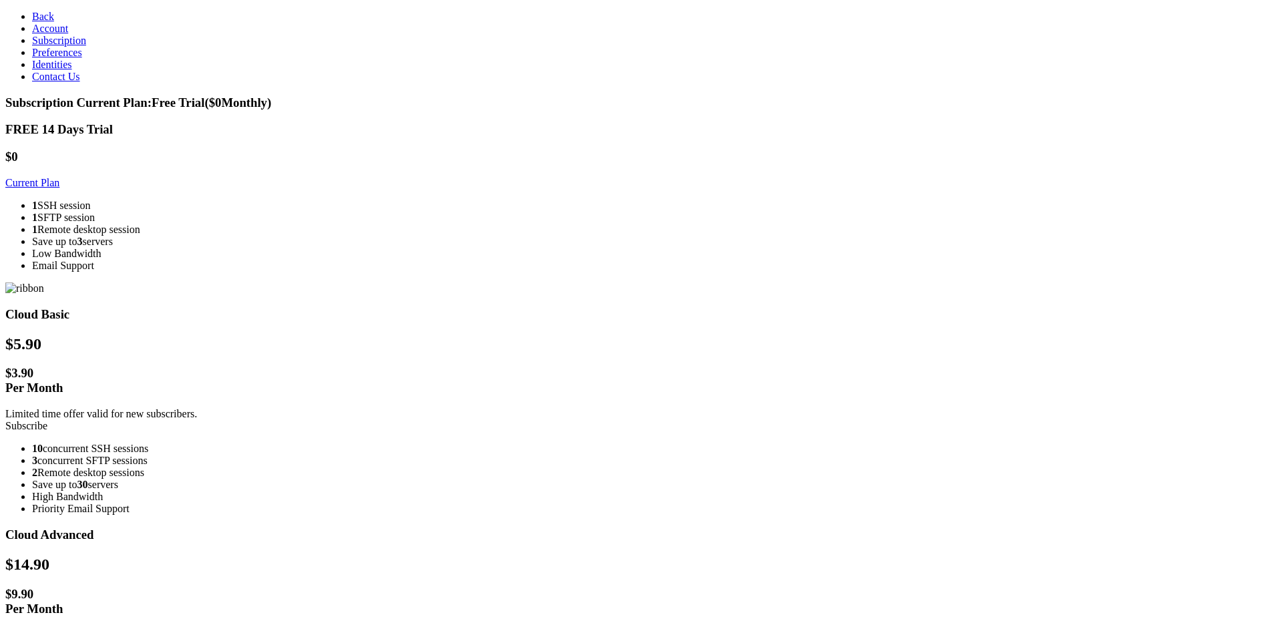
click at [48, 58] on span "Preferences" at bounding box center [57, 52] width 50 height 11
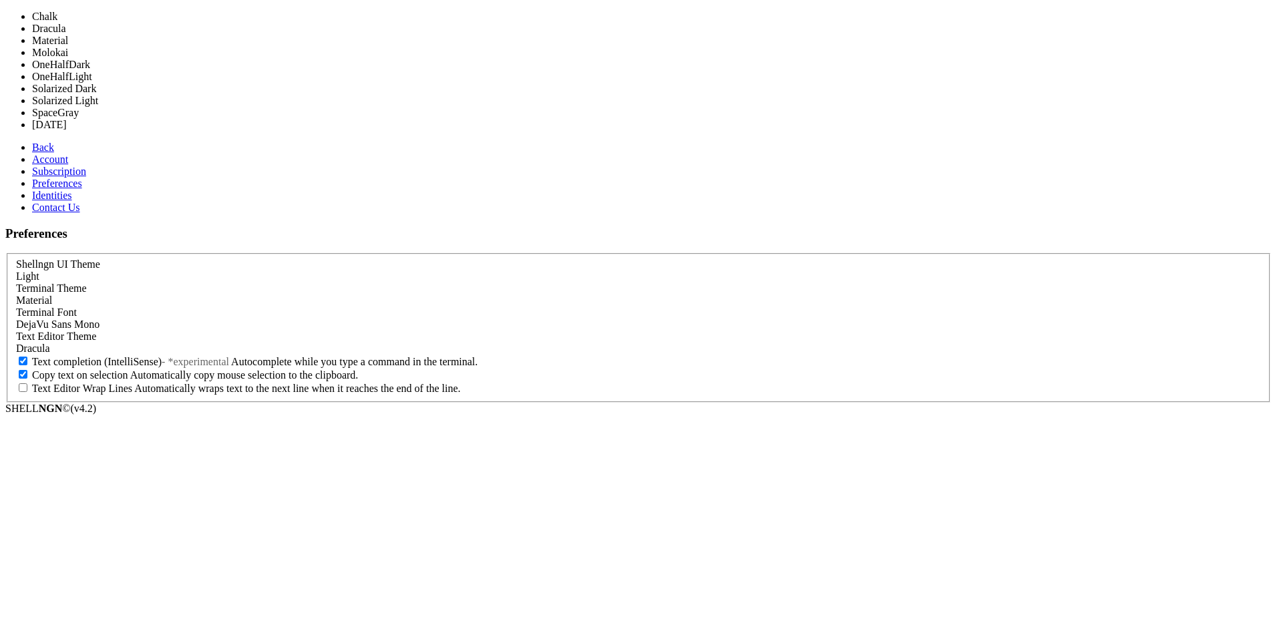
click at [176, 294] on div "Material" at bounding box center [638, 300] width 1245 height 12
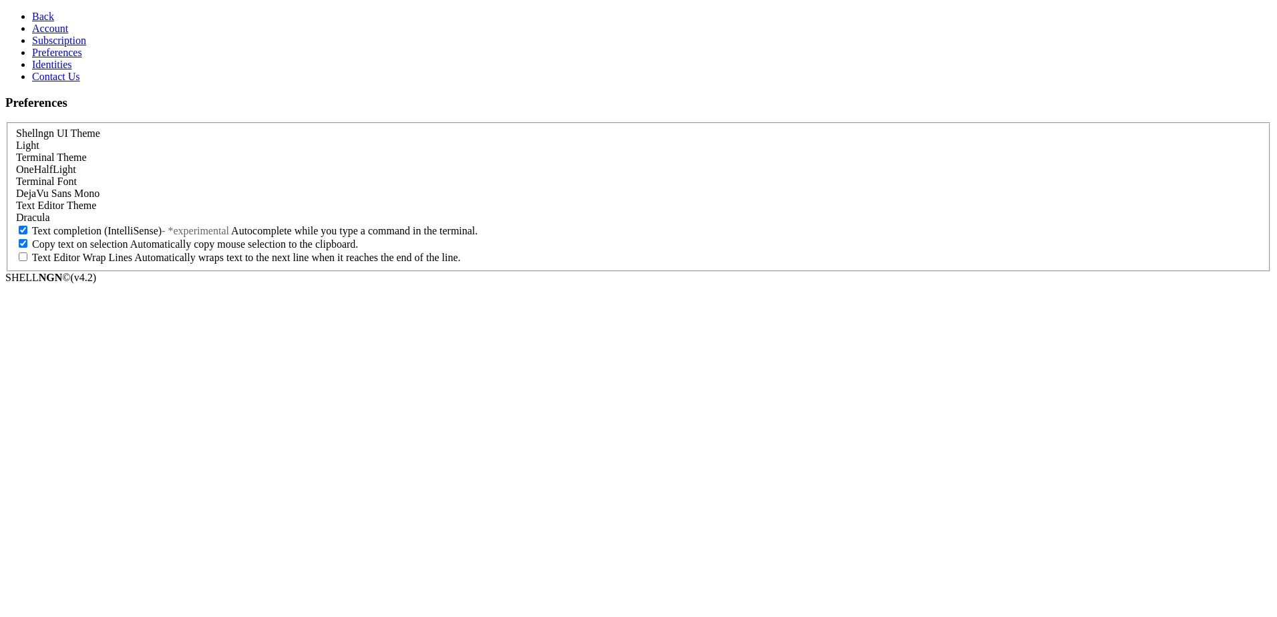
click at [100, 199] on span "DejaVu Sans Mono" at bounding box center [57, 193] width 83 height 11
click at [192, 200] on div "DejaVu Sans Mono" at bounding box center [638, 194] width 1245 height 12
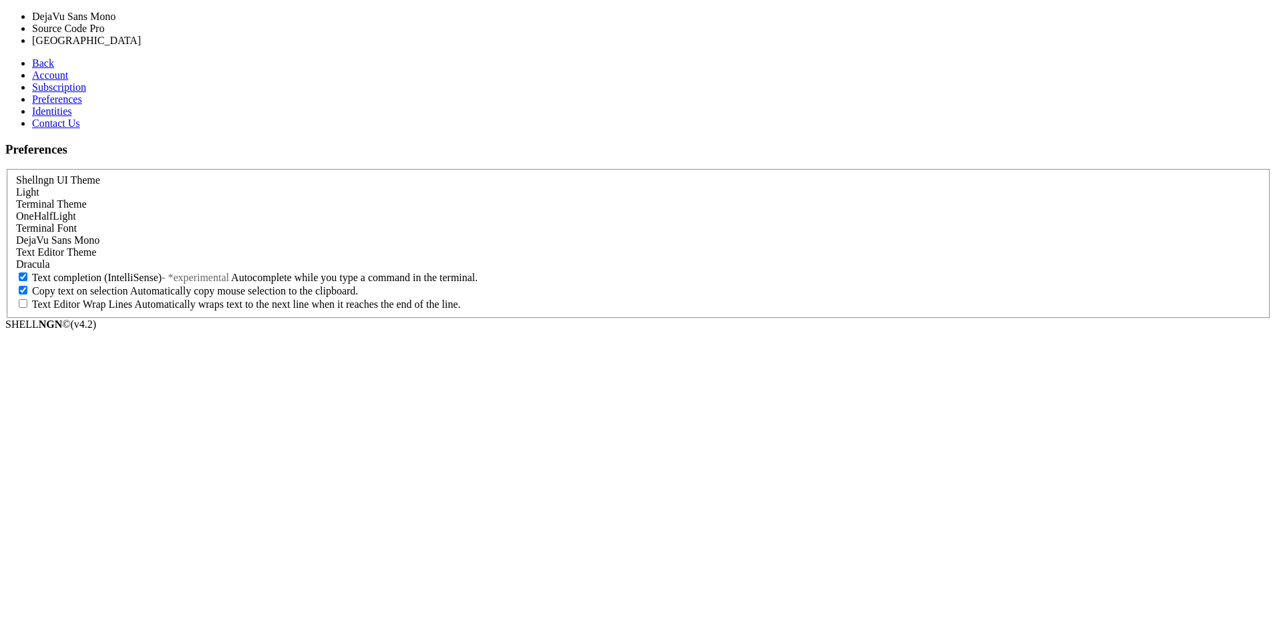
click at [192, 234] on div "DejaVu Sans Mono" at bounding box center [638, 240] width 1245 height 12
click at [132, 227] on section "Preferences Shellngn UI Theme Light Terminal Theme OneHalfLight Terminal Font D…" at bounding box center [638, 230] width 1266 height 176
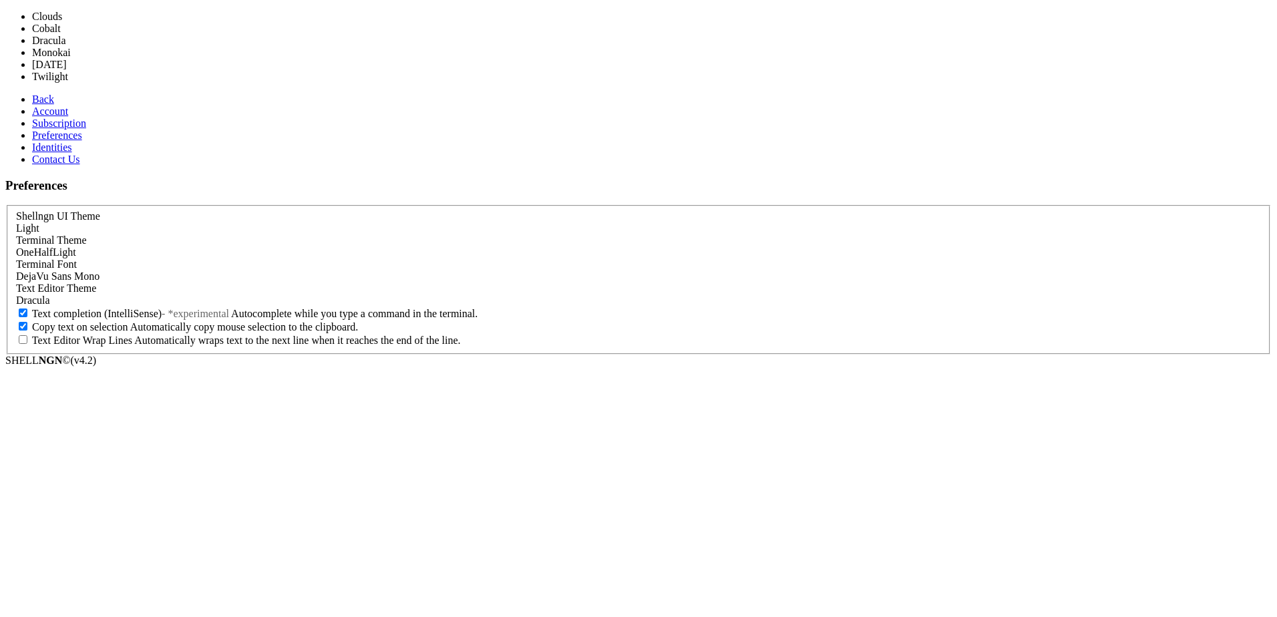
click at [201, 294] on div "Dracula" at bounding box center [638, 300] width 1245 height 12
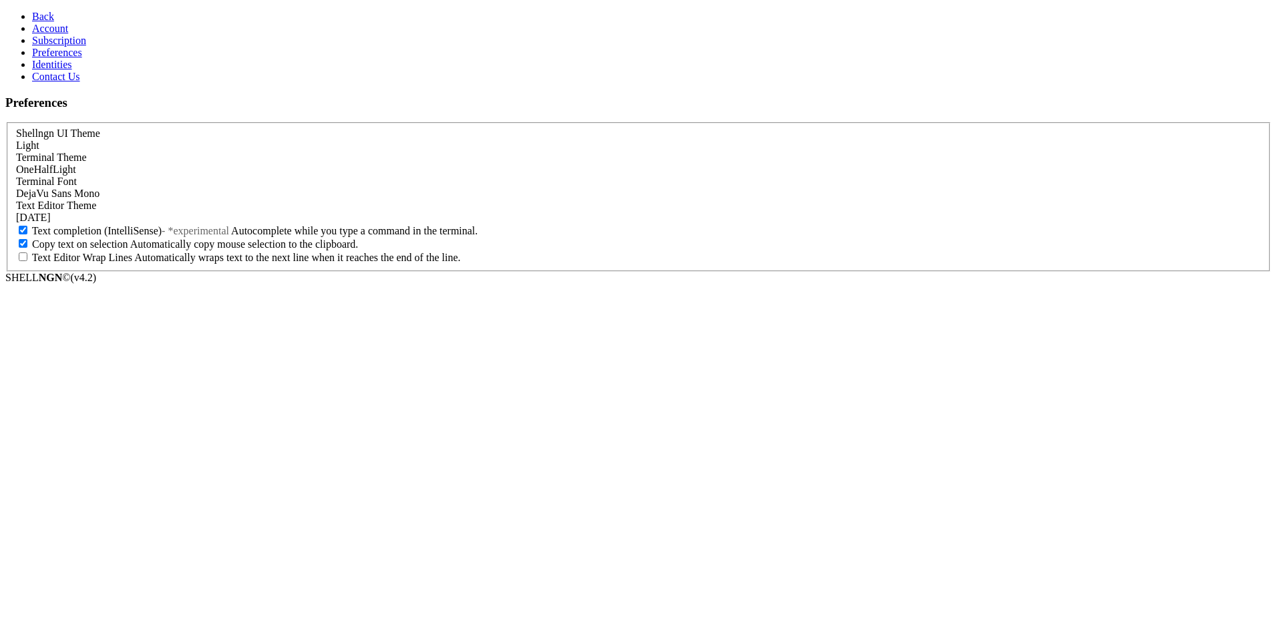
click at [132, 263] on span "Text Editor Wrap Lines" at bounding box center [82, 257] width 100 height 11
click at [27, 261] on input "Text Editor Wrap Lines Automatically wraps text to the next line when it reache…" at bounding box center [23, 256] width 9 height 9
checkbox input "true"
click at [32, 15] on span "Back" at bounding box center [43, 16] width 22 height 11
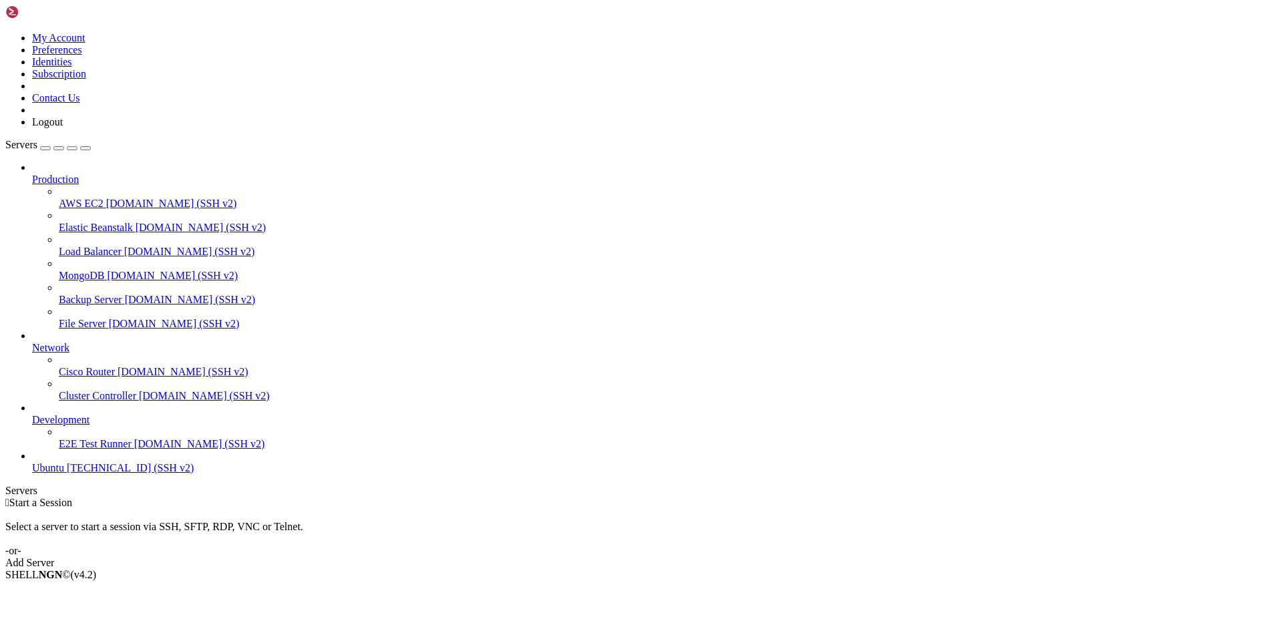
click at [64, 473] on span "Ubuntu" at bounding box center [48, 467] width 32 height 11
click at [67, 473] on span "[TECHNICAL_ID] (SSH v2)" at bounding box center [130, 467] width 127 height 11
click at [64, 473] on span "Ubuntu" at bounding box center [48, 467] width 32 height 11
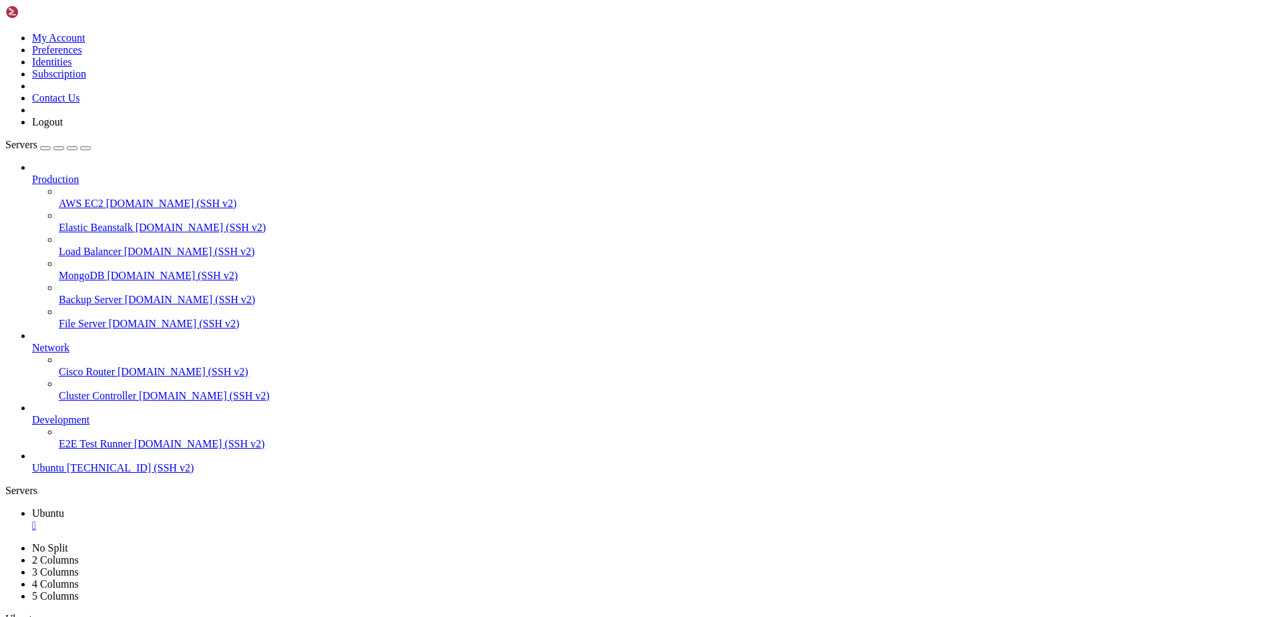
click at [79, 174] on span "Production" at bounding box center [55, 179] width 47 height 11
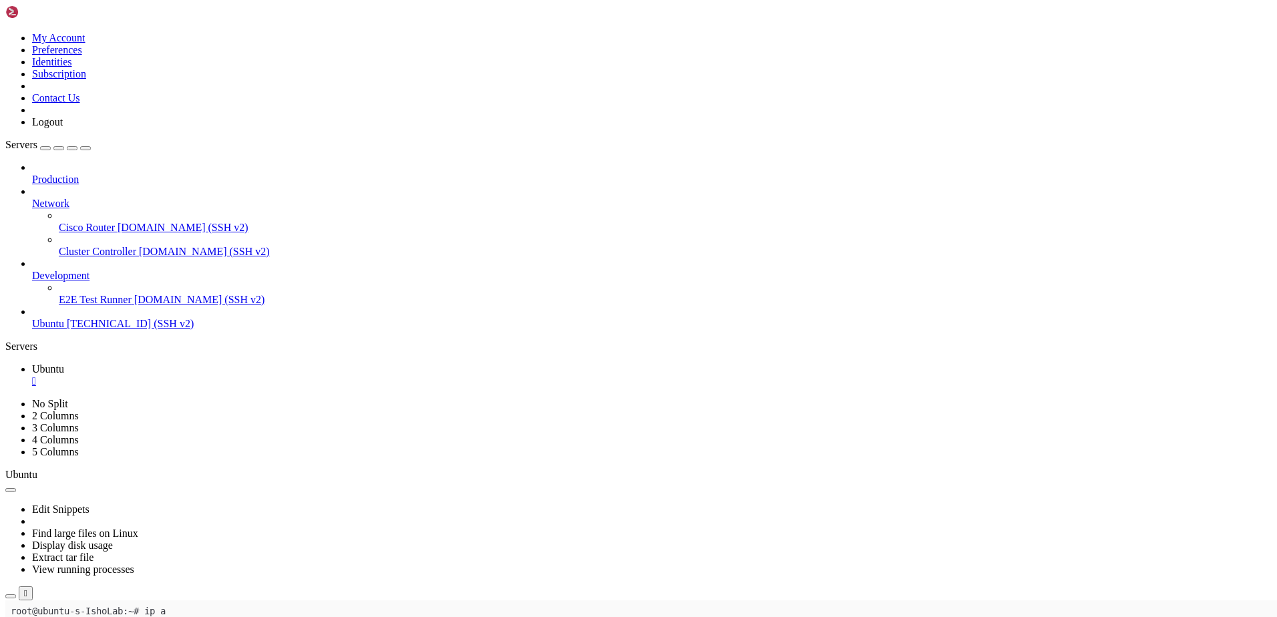
click at [91, 139] on link "Servers" at bounding box center [47, 144] width 85 height 11
click at [85, 148] on icon "button" at bounding box center [85, 148] width 0 height 0
drag, startPoint x: 651, startPoint y: 658, endPoint x: 621, endPoint y: 696, distance: 48.0
drag, startPoint x: 654, startPoint y: 654, endPoint x: 843, endPoint y: 602, distance: 196.2
click at [5, 398] on icon at bounding box center [5, 398] width 0 height 0
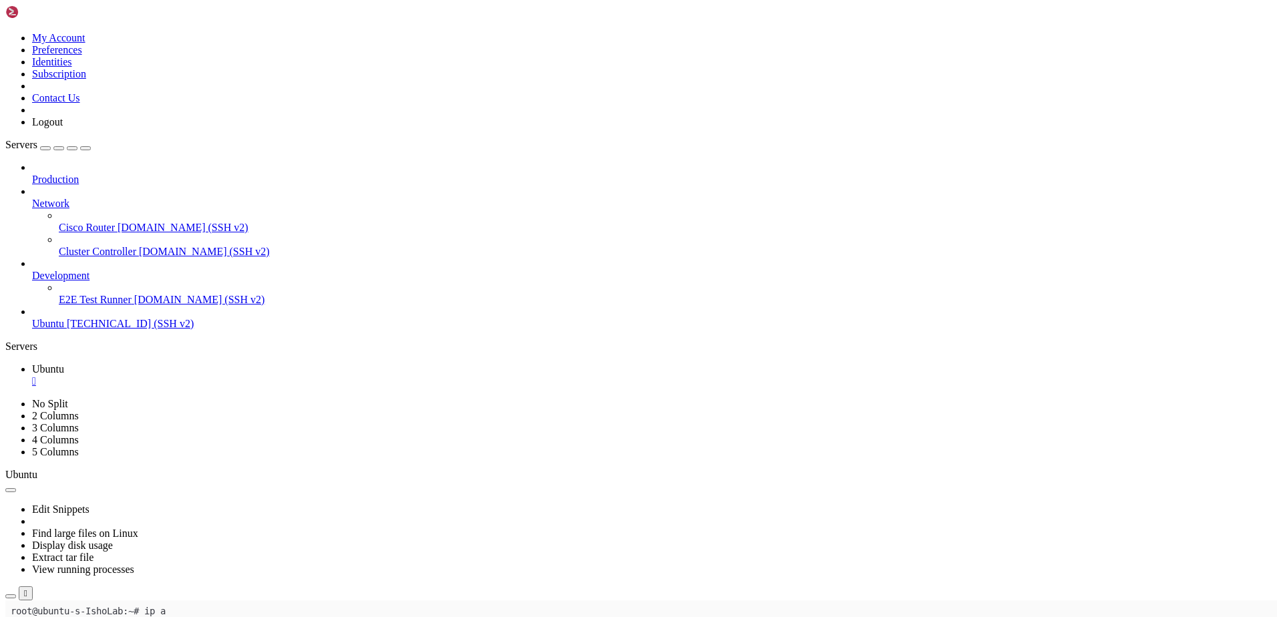
click at [79, 410] on link "2 Columns" at bounding box center [55, 415] width 47 height 11
click at [5, 398] on link at bounding box center [5, 398] width 0 height 0
click at [79, 422] on link "3 Columns" at bounding box center [55, 427] width 47 height 11
click at [5, 398] on icon at bounding box center [5, 398] width 0 height 0
click at [79, 446] on link "5 Columns" at bounding box center [55, 451] width 47 height 11
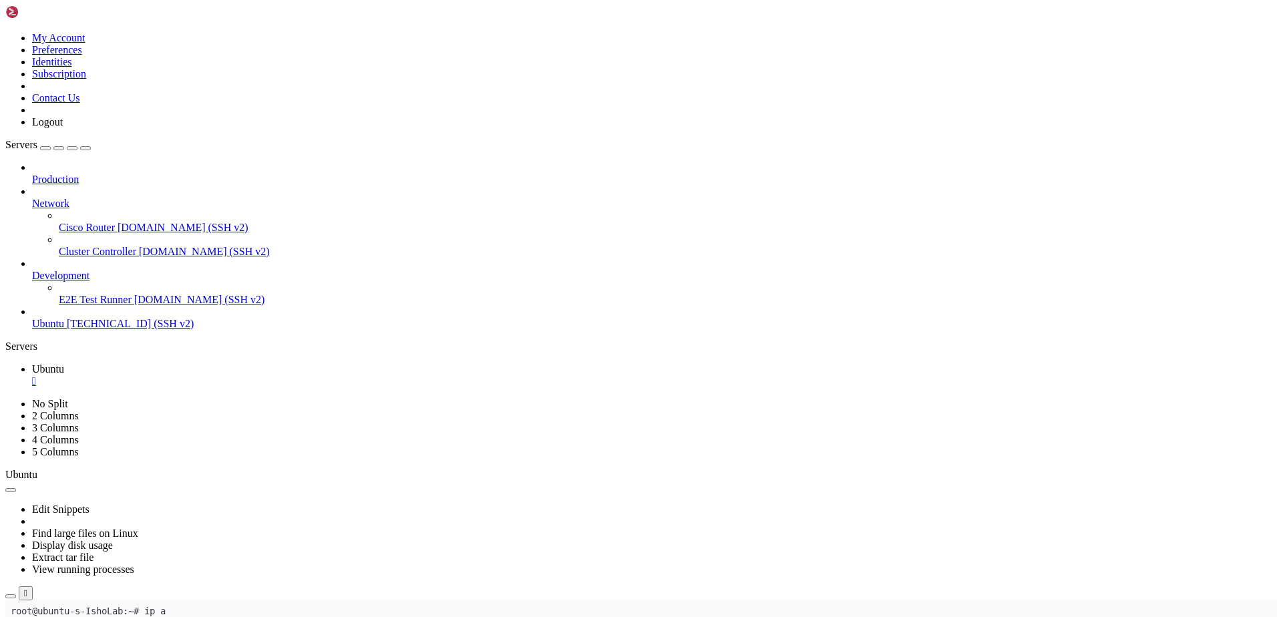
click at [5, 398] on icon at bounding box center [5, 398] width 0 height 0
click at [68, 398] on link "No Split" at bounding box center [50, 403] width 36 height 11
click at [5, 341] on div "Servers" at bounding box center [638, 347] width 1266 height 12
click at [59, 234] on div at bounding box center [665, 240] width 1213 height 12
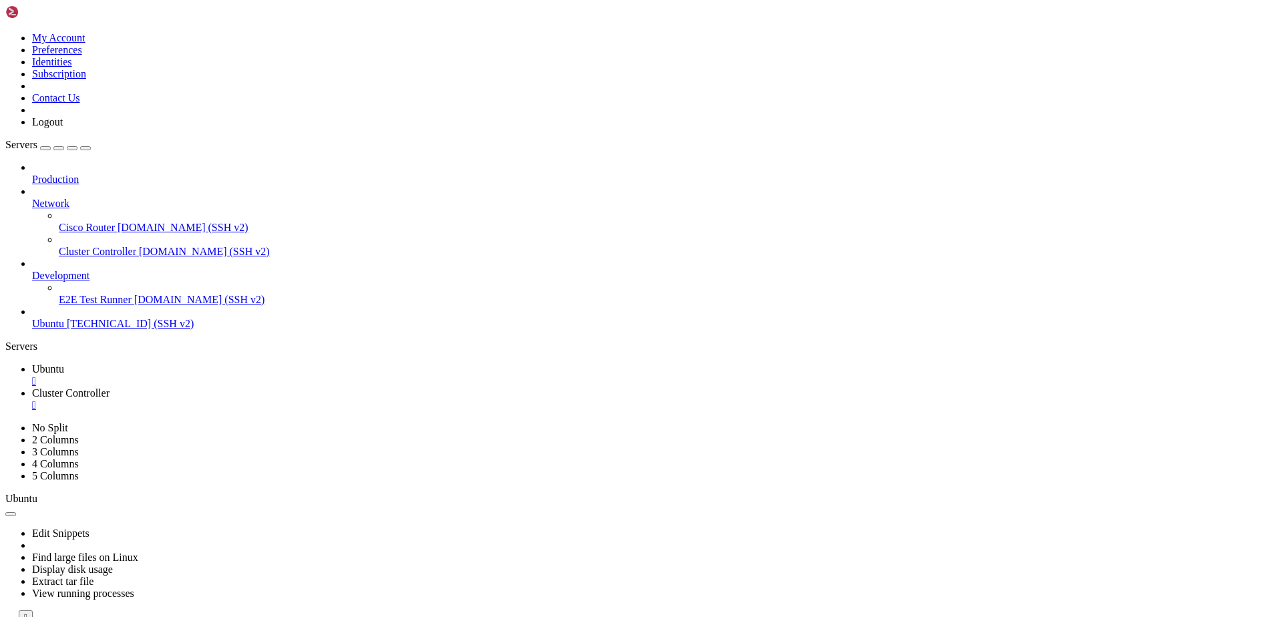
click at [85, 148] on icon "button" at bounding box center [85, 148] width 0 height 0
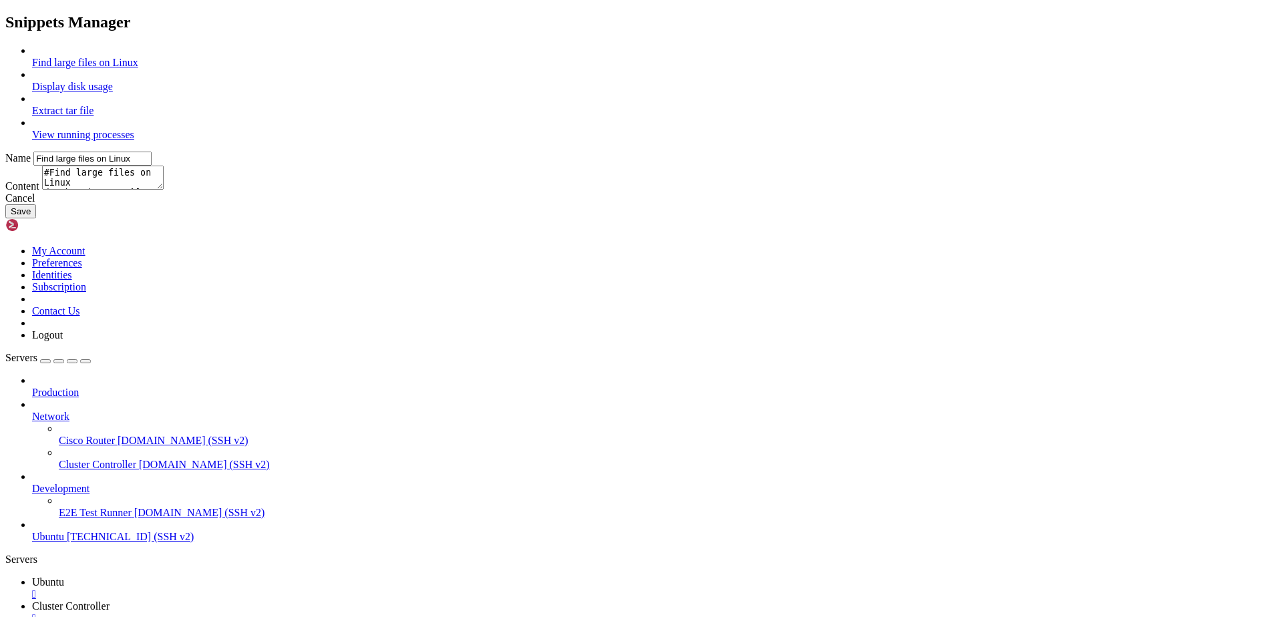
click at [113, 92] on link "Display disk usage" at bounding box center [72, 86] width 81 height 11
type input "Display disk usage"
type textarea "df -h -t"
click at [837, 31] on header "Snippets Manager" at bounding box center [638, 22] width 1266 height 18
click at [5, 45] on link at bounding box center [5, 45] width 0 height 0
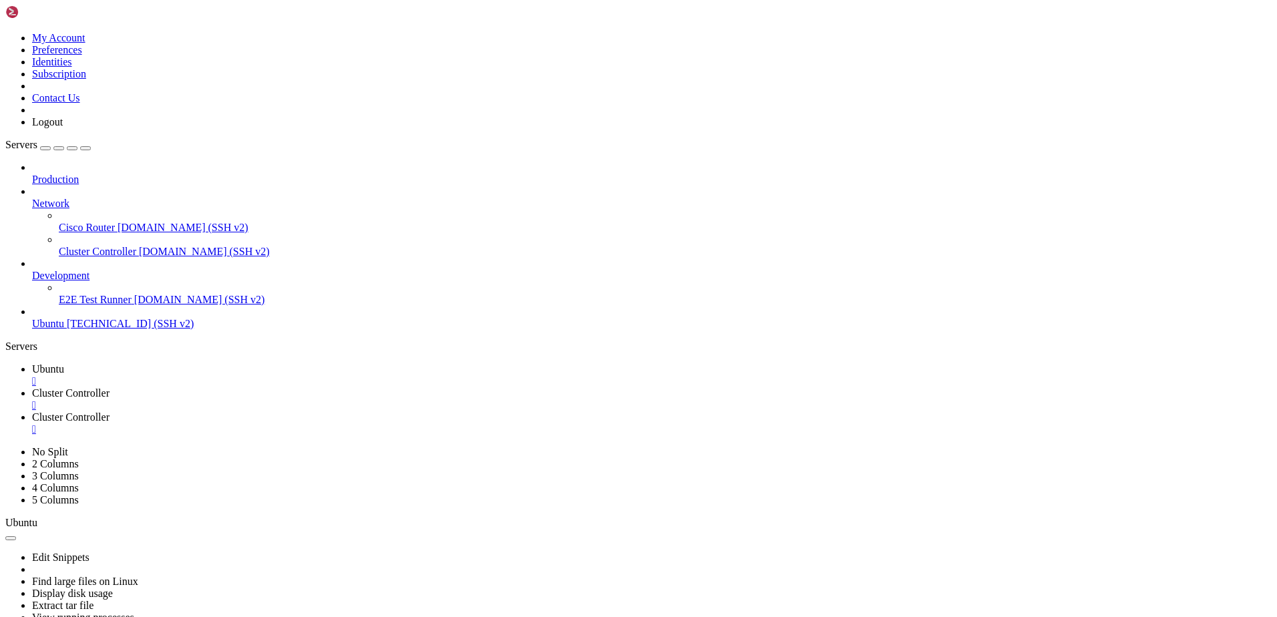
click at [64, 363] on span "Ubuntu" at bounding box center [48, 368] width 32 height 11
click at [204, 399] on div "" at bounding box center [651, 405] width 1239 height 12
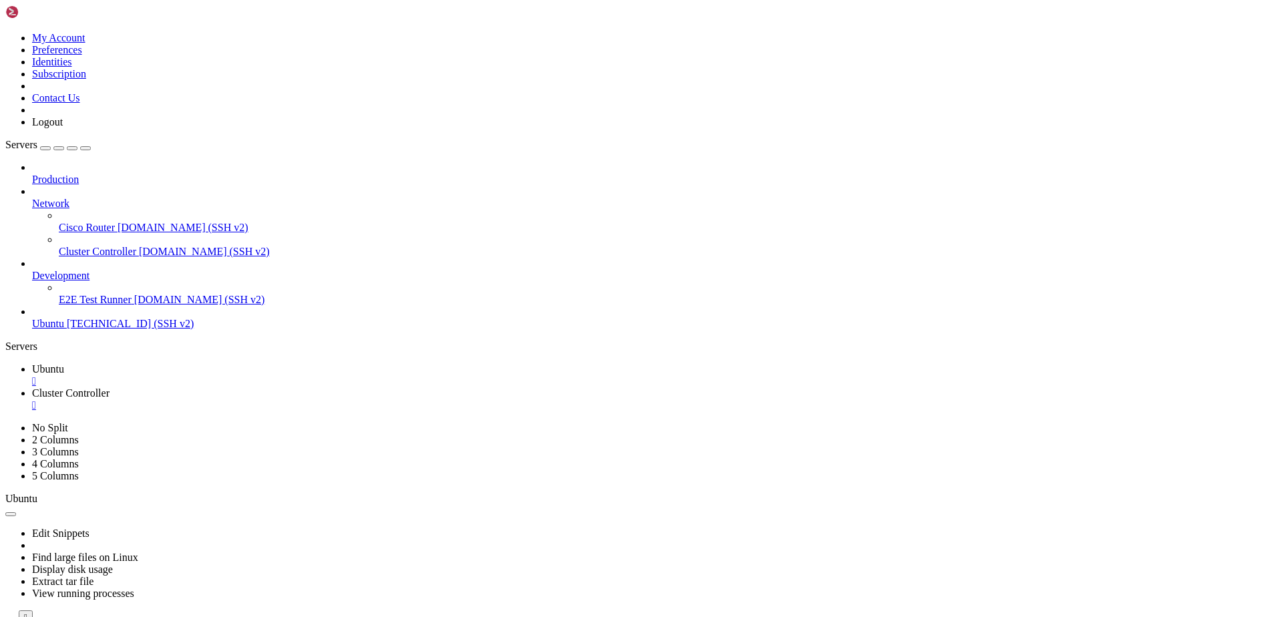
click at [110, 387] on span "Cluster Controller" at bounding box center [70, 392] width 77 height 11
click at [207, 399] on div "" at bounding box center [651, 405] width 1239 height 12
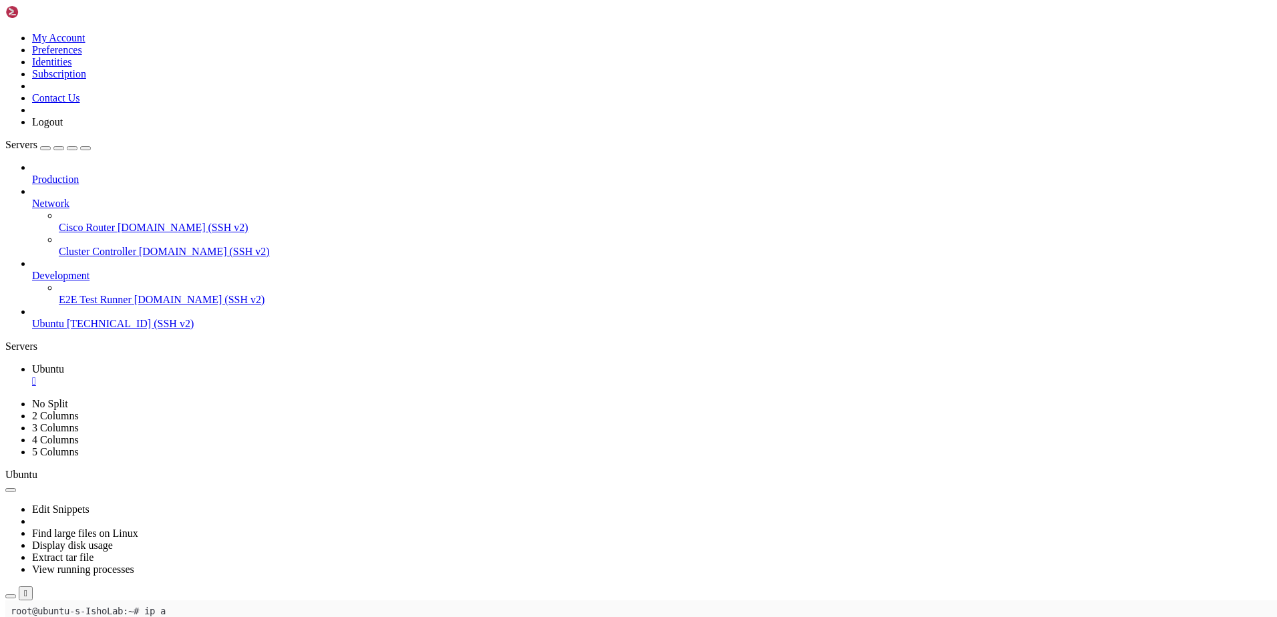
drag, startPoint x: 1156, startPoint y: 41, endPoint x: 954, endPoint y: 43, distance: 201.7
click at [1151, 481] on div "Edit Snippets Find large files on Linux Display disk usage Extract tar file Vie…" at bounding box center [638, 541] width 1266 height 120
drag, startPoint x: 61, startPoint y: 670, endPoint x: 283, endPoint y: 960, distance: 364.8
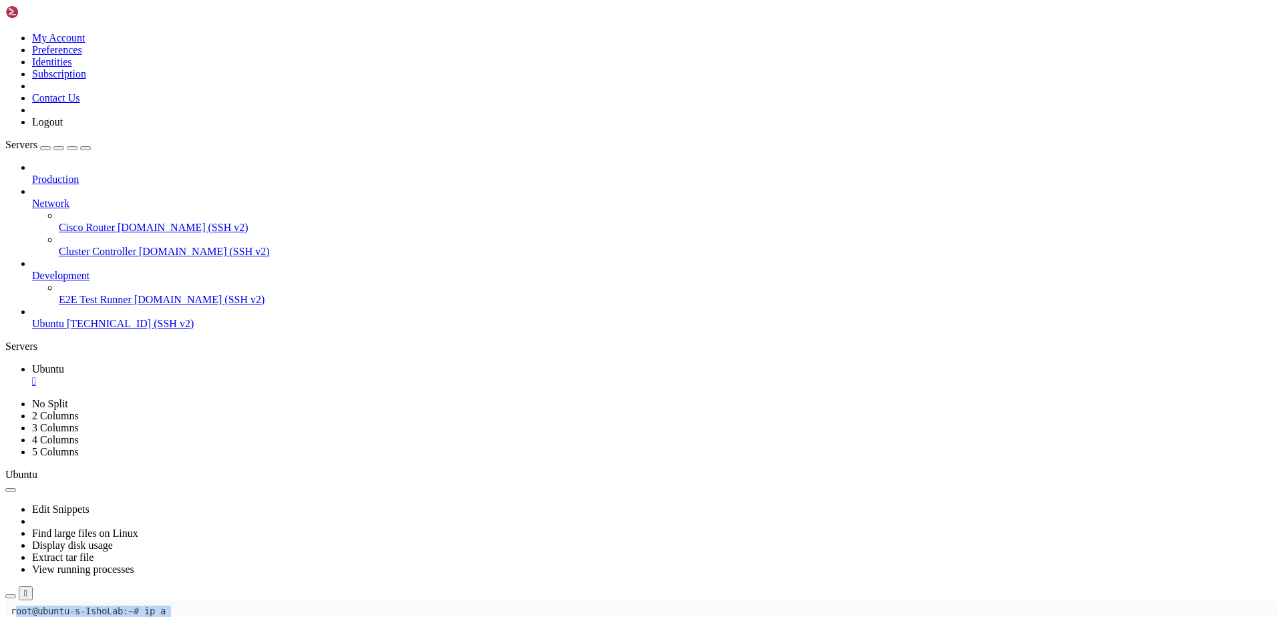
drag, startPoint x: 13, startPoint y: 609, endPoint x: 164, endPoint y: 668, distance: 161.6
drag, startPoint x: 345, startPoint y: 809, endPoint x: 116, endPoint y: 682, distance: 261.3
